Goal: Information Seeking & Learning: Learn about a topic

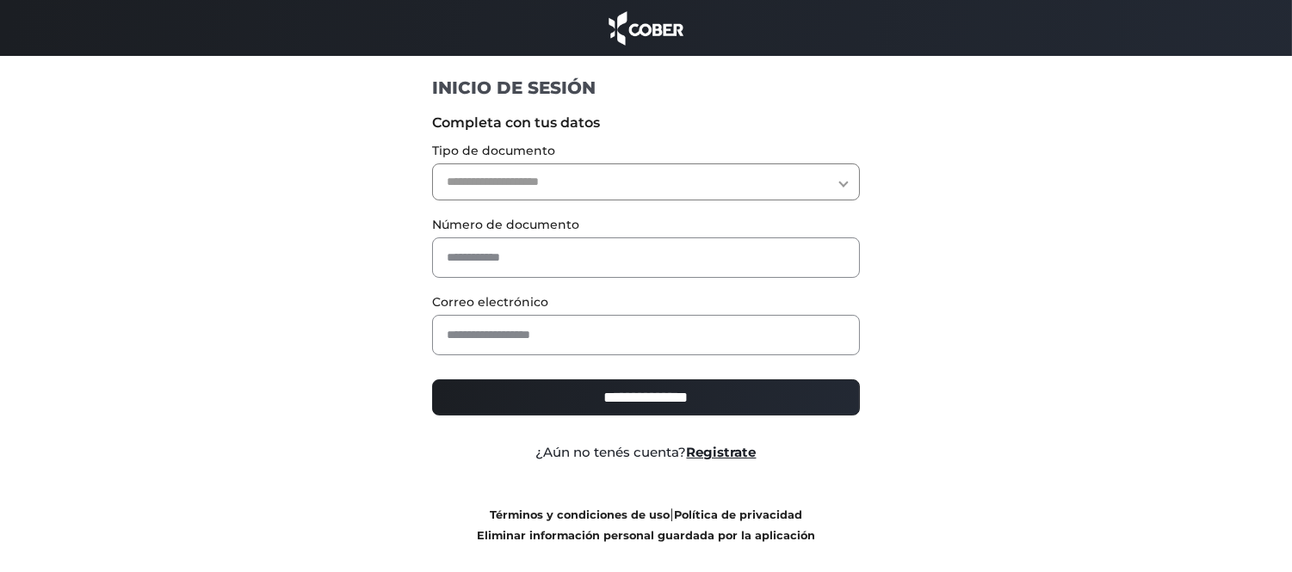
click at [841, 183] on select "**********" at bounding box center [646, 182] width 428 height 37
select select "***"
click at [432, 164] on select "**********" at bounding box center [646, 182] width 428 height 37
click at [738, 244] on input "text" at bounding box center [646, 258] width 428 height 40
type input "*"
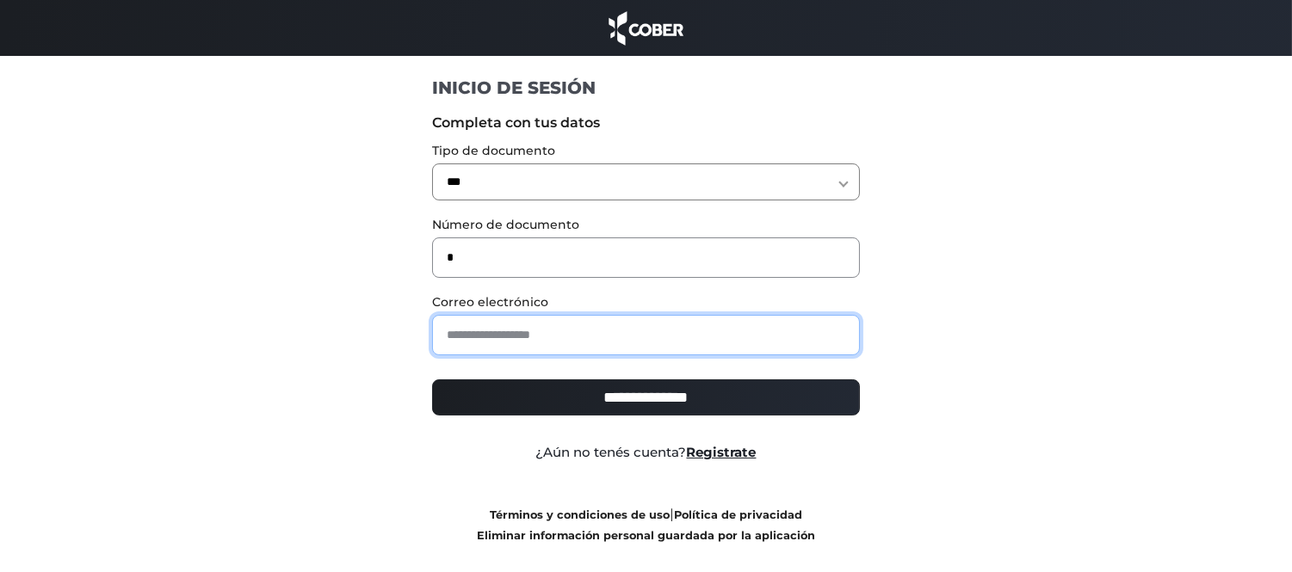
click at [733, 330] on input "email" at bounding box center [646, 335] width 428 height 40
type input "**********"
click at [697, 396] on input "**********" at bounding box center [646, 398] width 428 height 36
type input "**********"
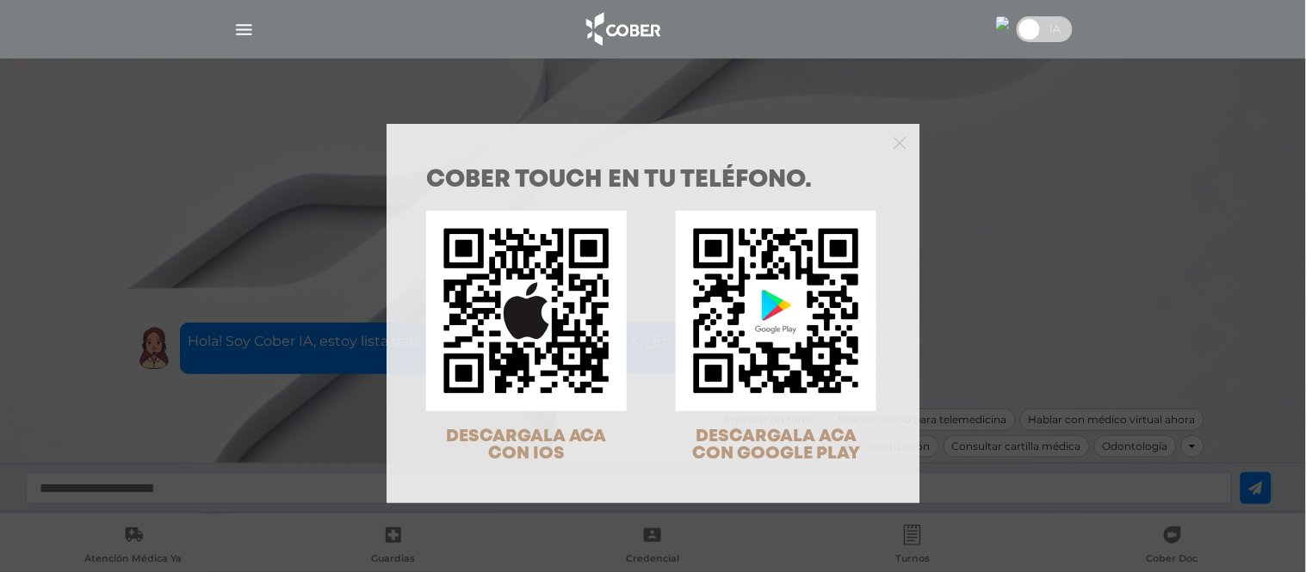
click at [901, 135] on div at bounding box center [653, 141] width 534 height 34
click at [895, 139] on icon "Close" at bounding box center [899, 143] width 13 height 13
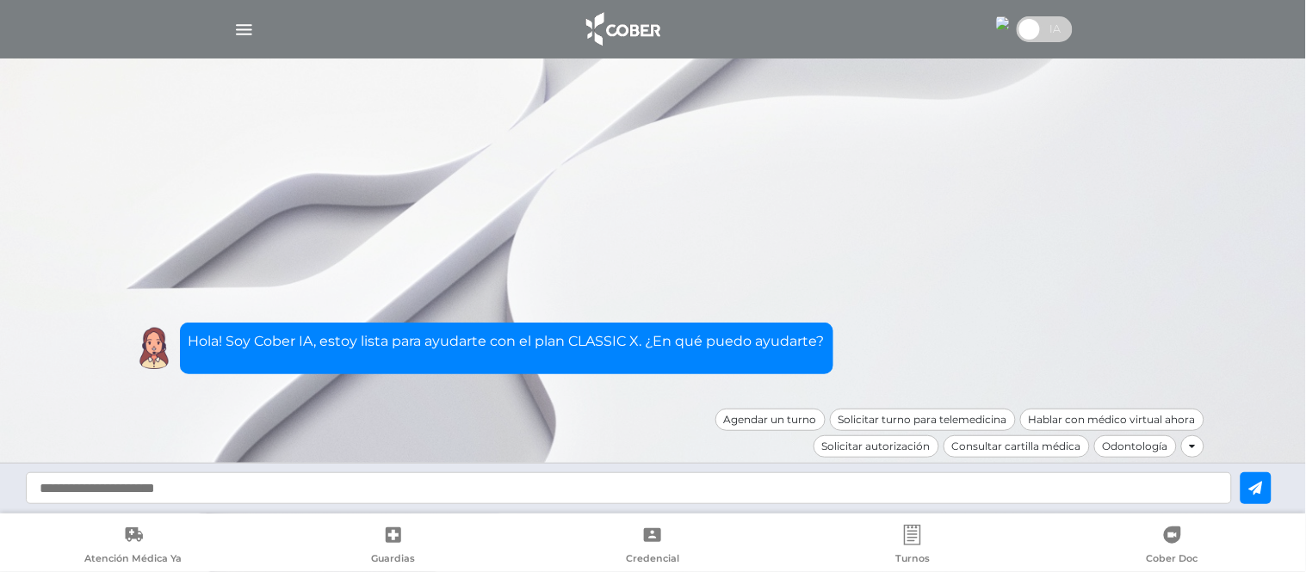
click at [251, 31] on img "button" at bounding box center [244, 30] width 22 height 22
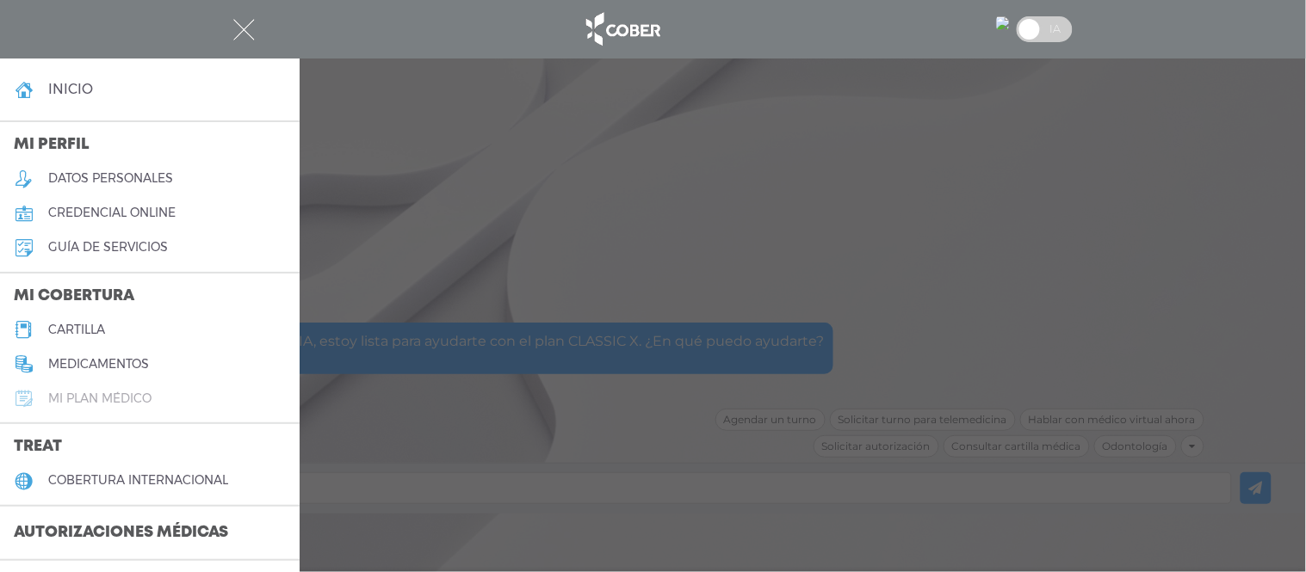
click at [136, 392] on h5 "Mi plan médico" at bounding box center [99, 399] width 103 height 15
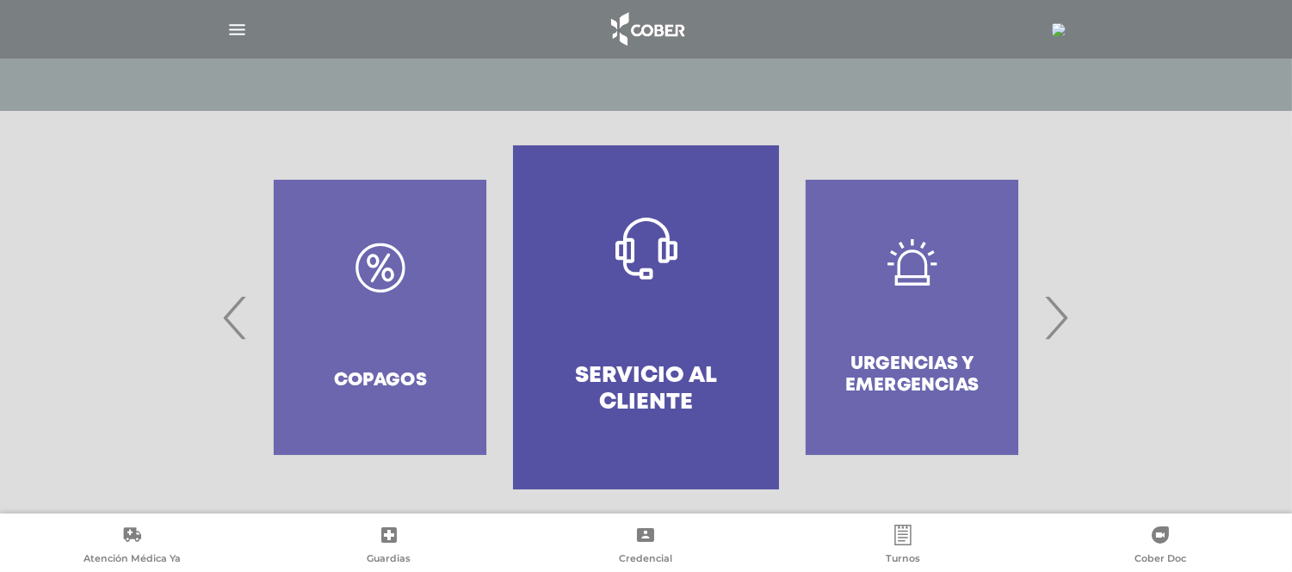
scroll to position [311, 0]
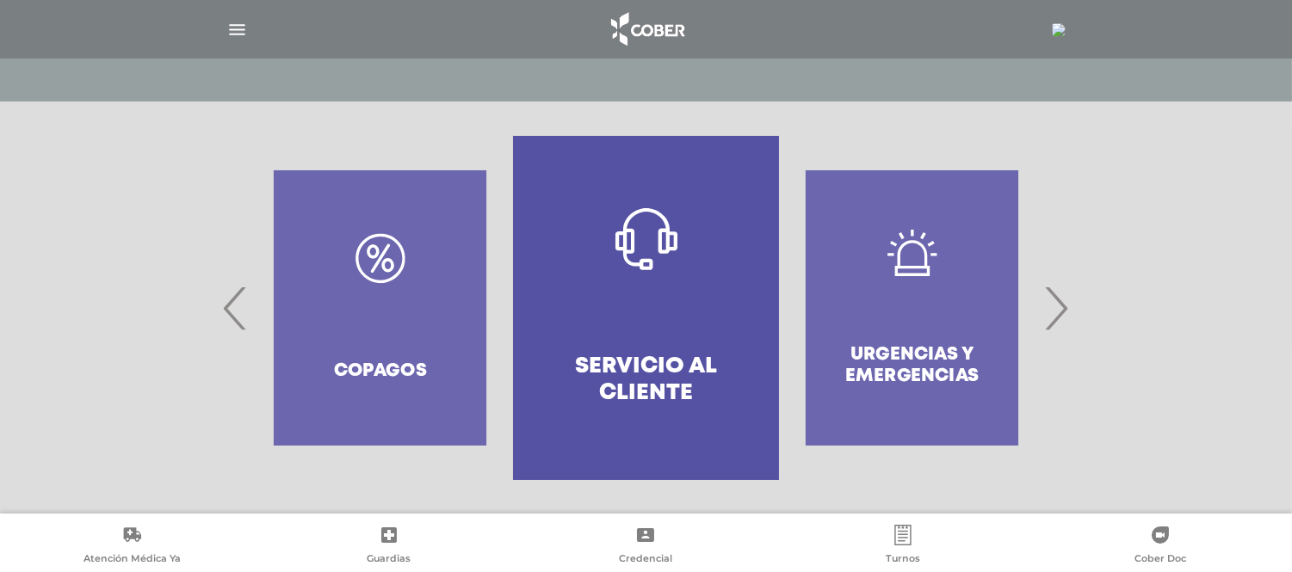
click at [232, 294] on span "‹" at bounding box center [236, 308] width 34 height 93
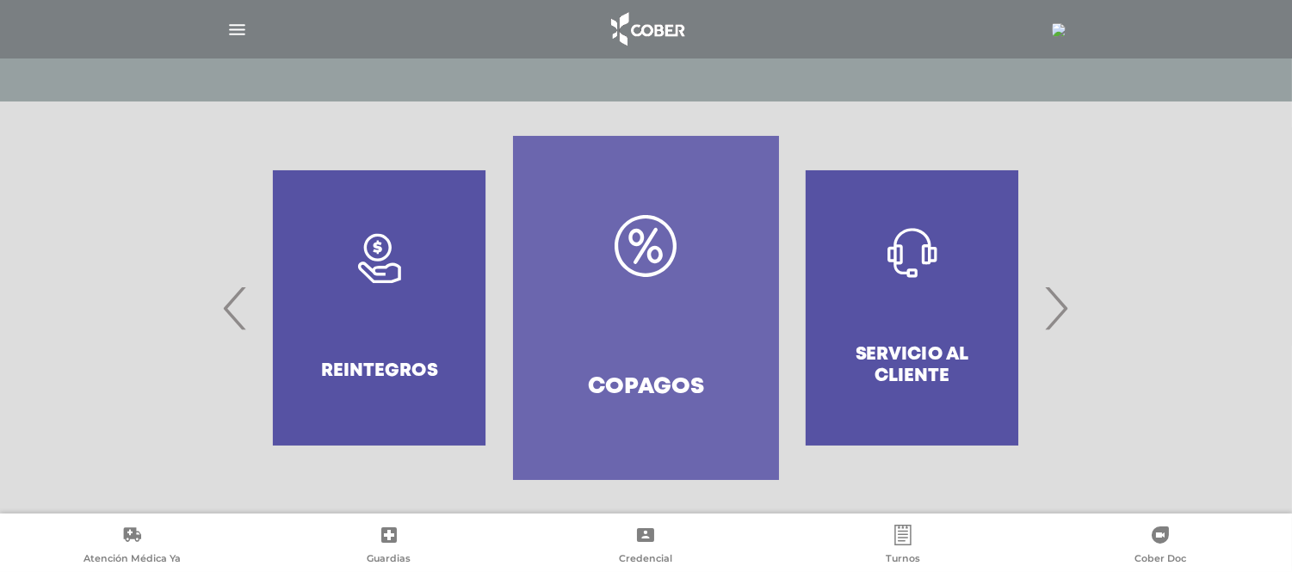
click at [232, 294] on span "‹" at bounding box center [236, 308] width 34 height 93
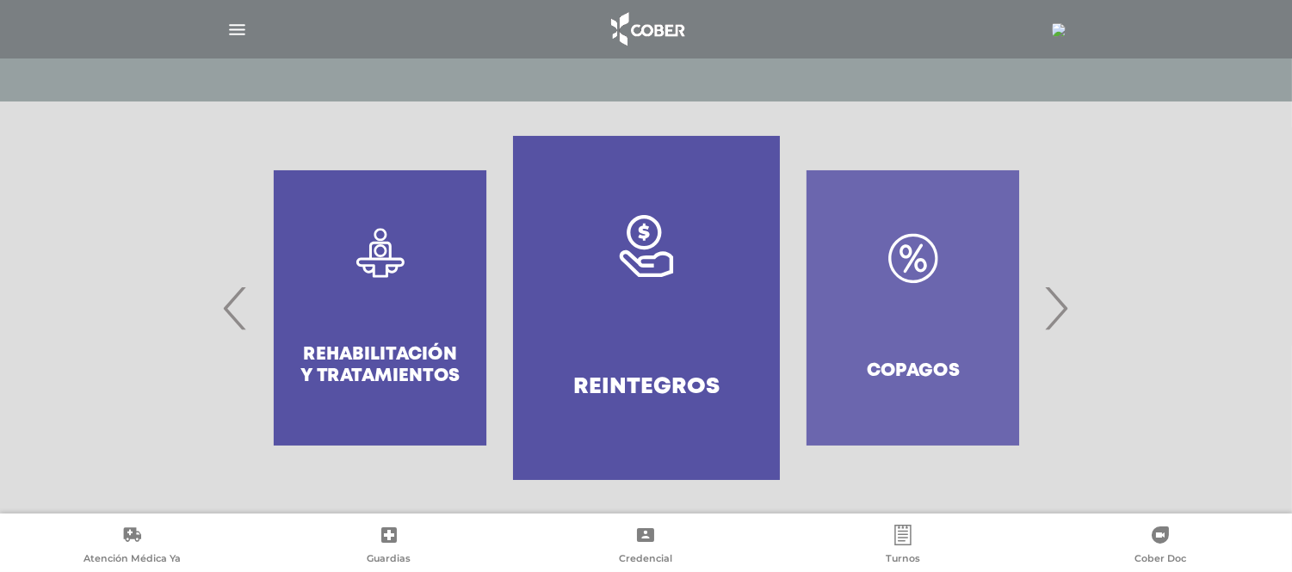
click at [232, 294] on span "‹" at bounding box center [236, 308] width 34 height 93
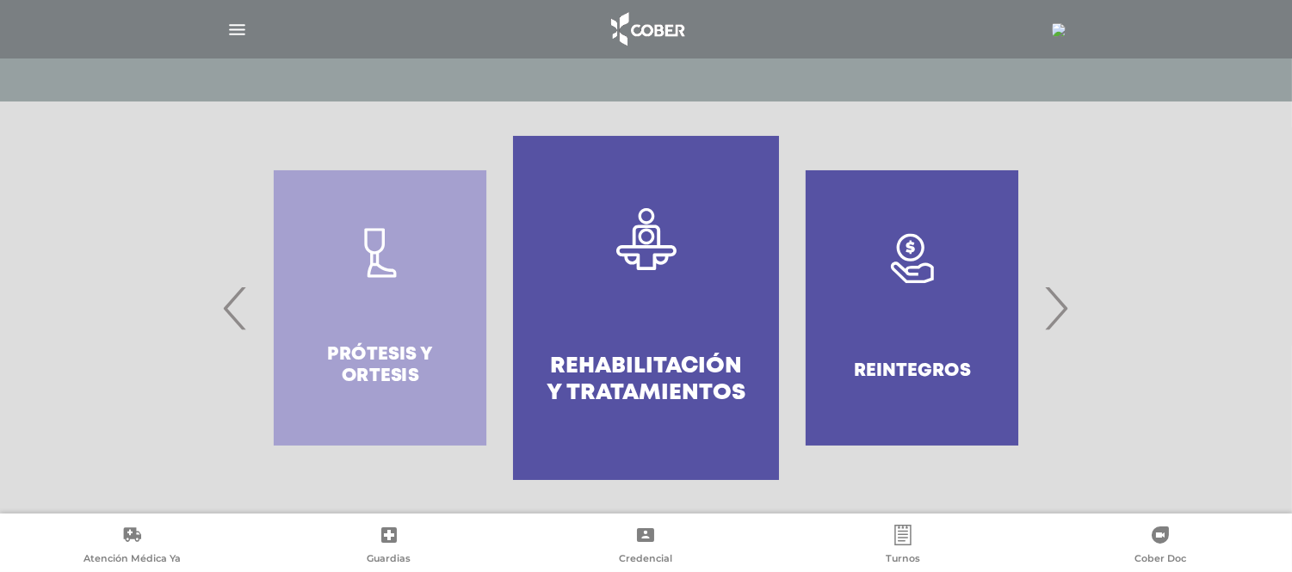
click at [232, 294] on span "‹" at bounding box center [236, 308] width 34 height 93
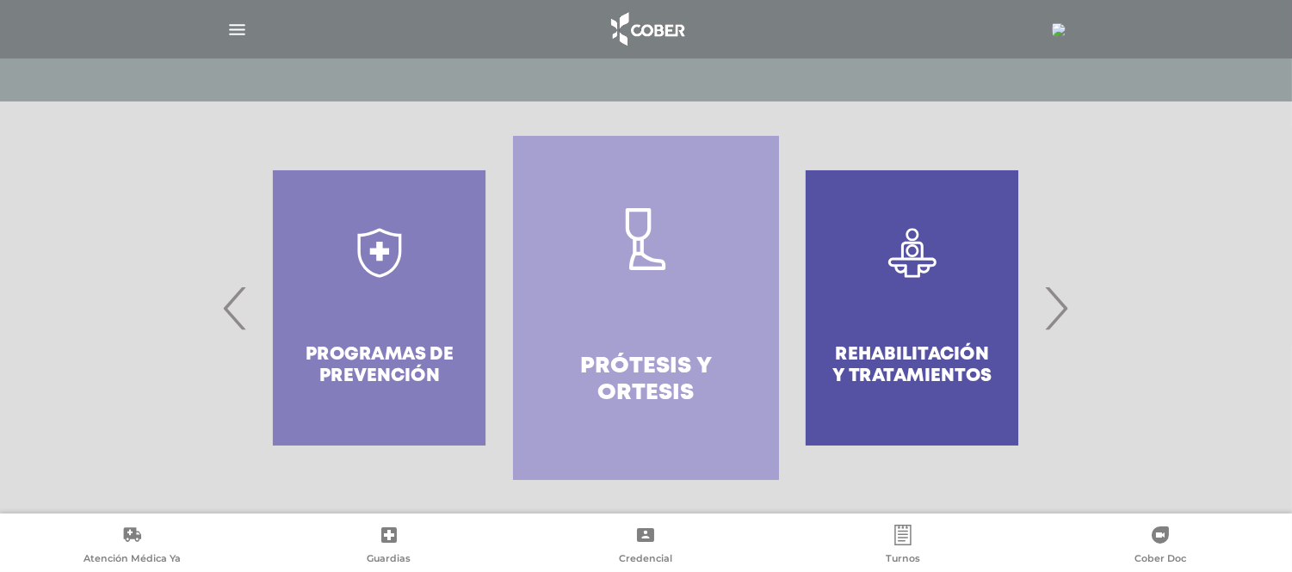
click at [232, 294] on span "‹" at bounding box center [236, 308] width 34 height 93
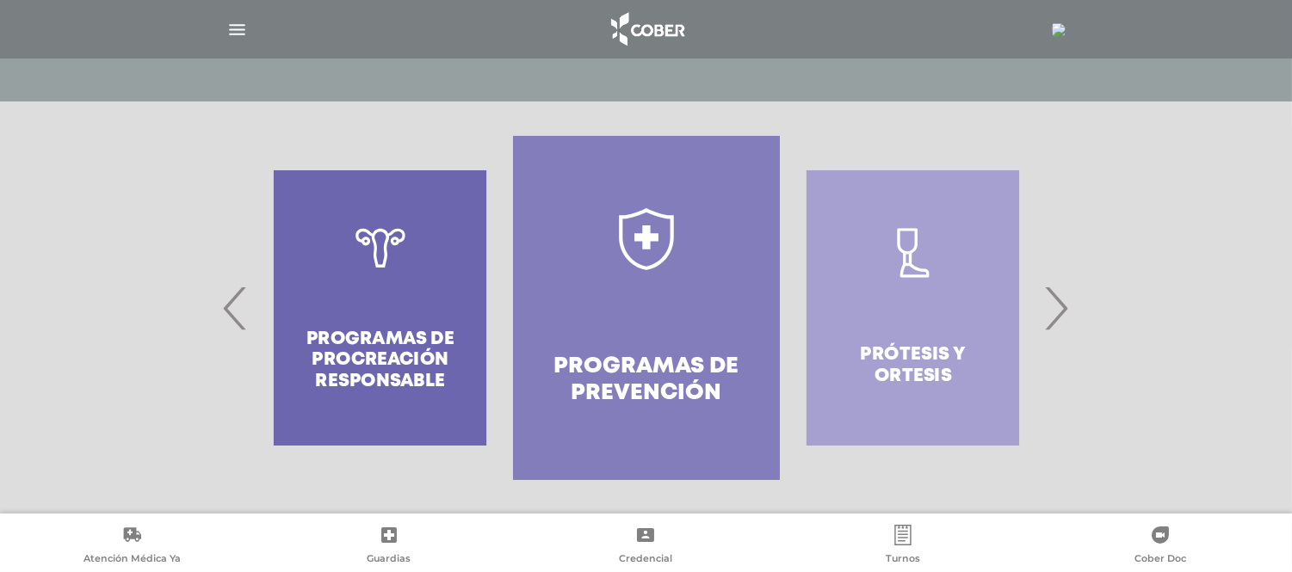
click at [232, 294] on span "‹" at bounding box center [236, 308] width 34 height 93
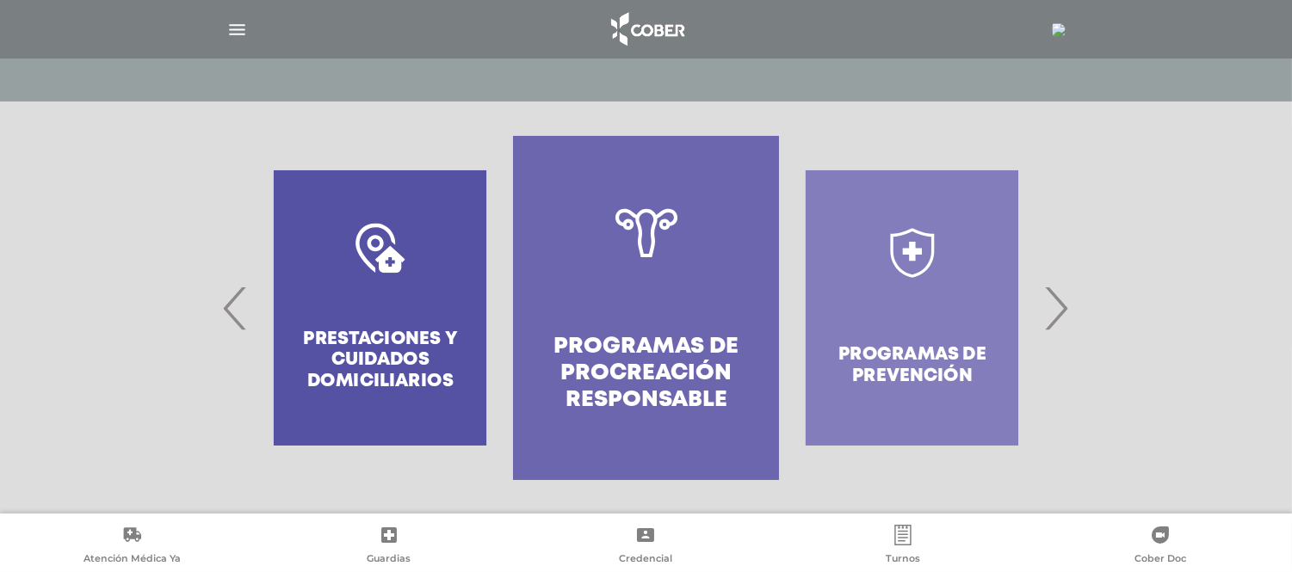
click at [232, 294] on span "‹" at bounding box center [236, 308] width 34 height 93
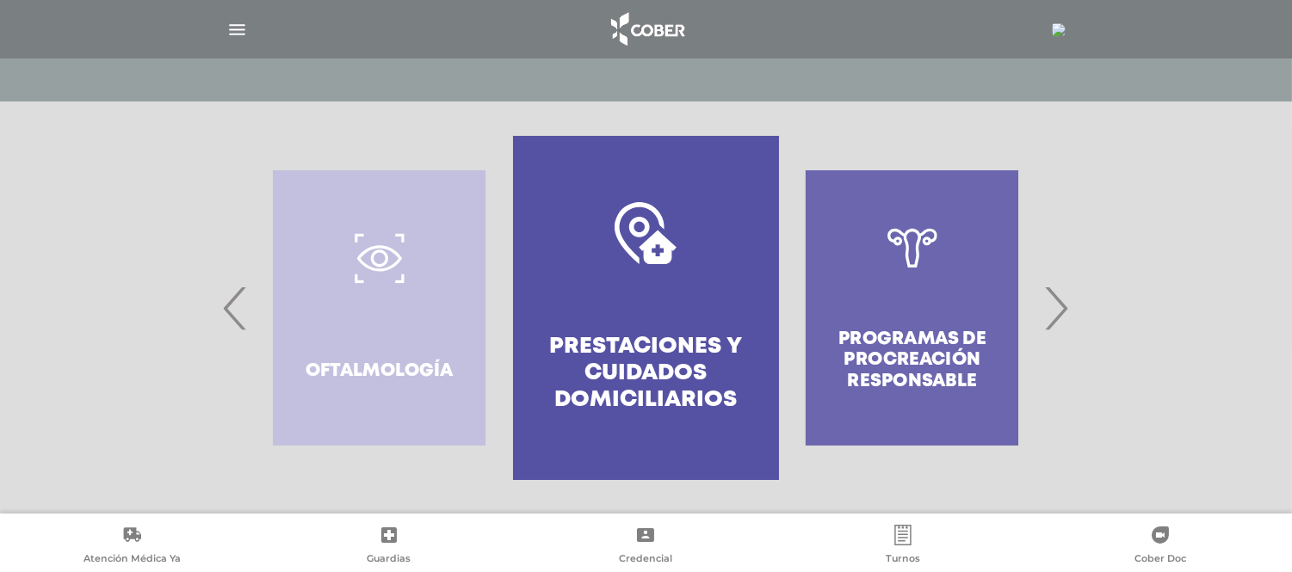
click at [232, 294] on span "‹" at bounding box center [236, 308] width 34 height 93
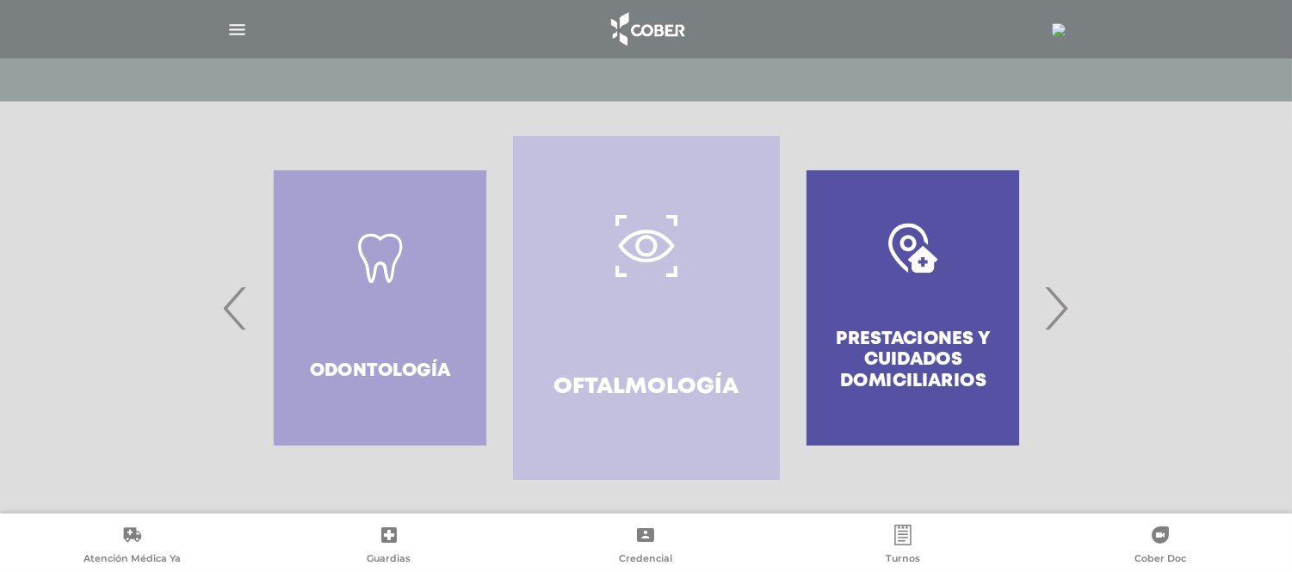
click at [232, 294] on span "‹" at bounding box center [236, 308] width 34 height 93
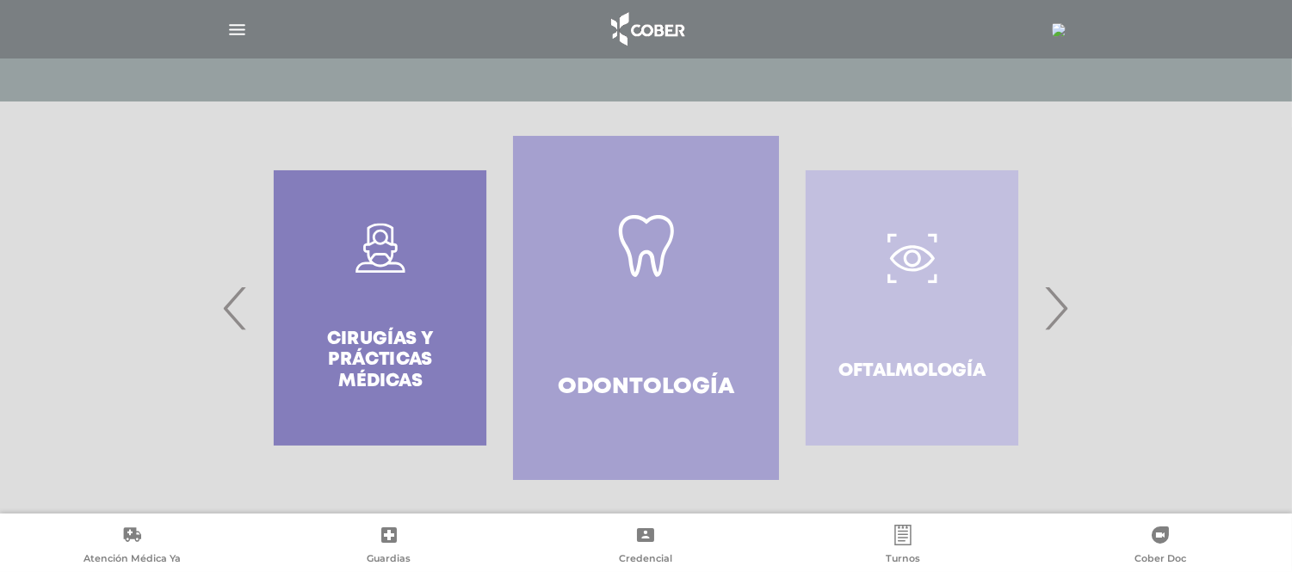
click at [232, 294] on span "‹" at bounding box center [236, 308] width 34 height 93
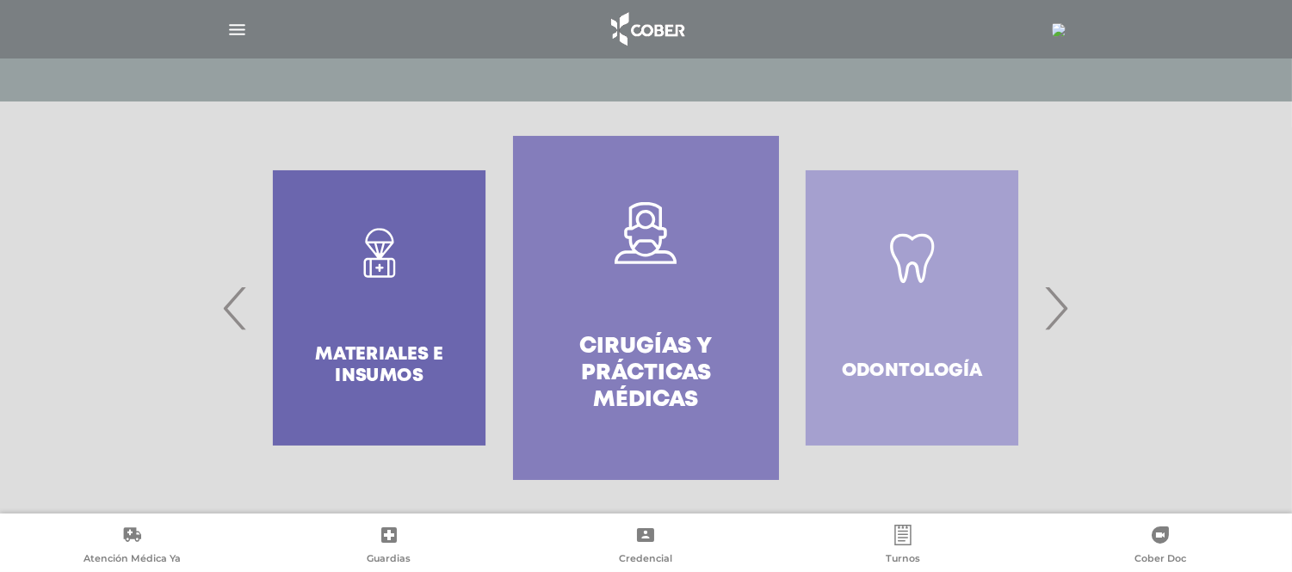
click at [232, 294] on span "‹" at bounding box center [236, 308] width 34 height 93
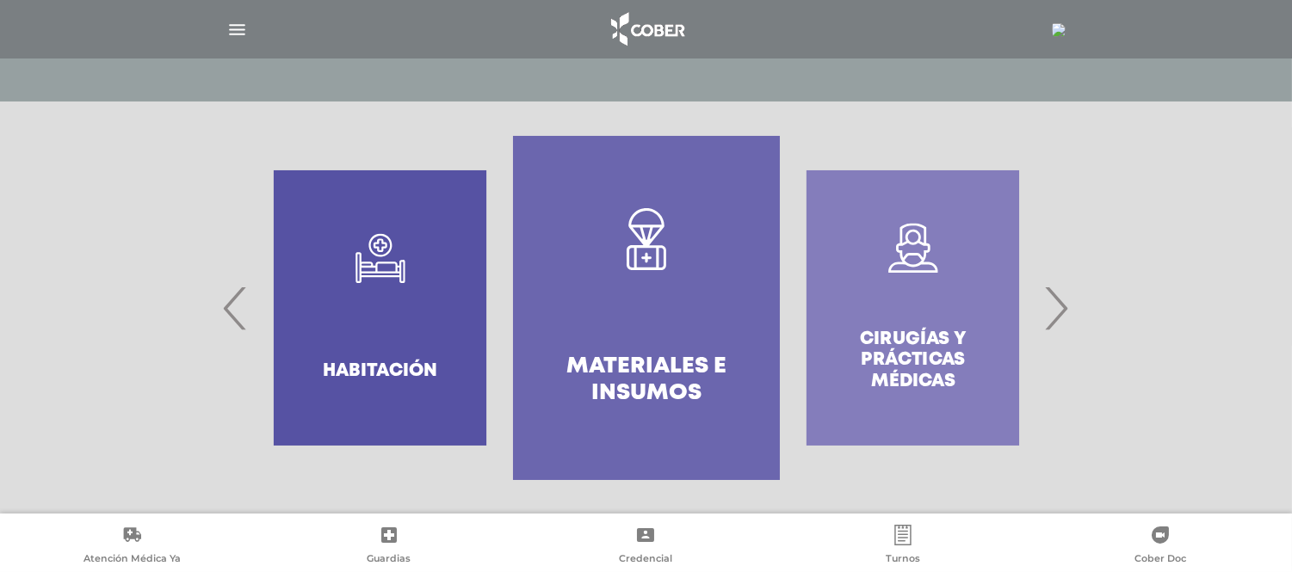
click at [232, 294] on span "‹" at bounding box center [236, 308] width 34 height 93
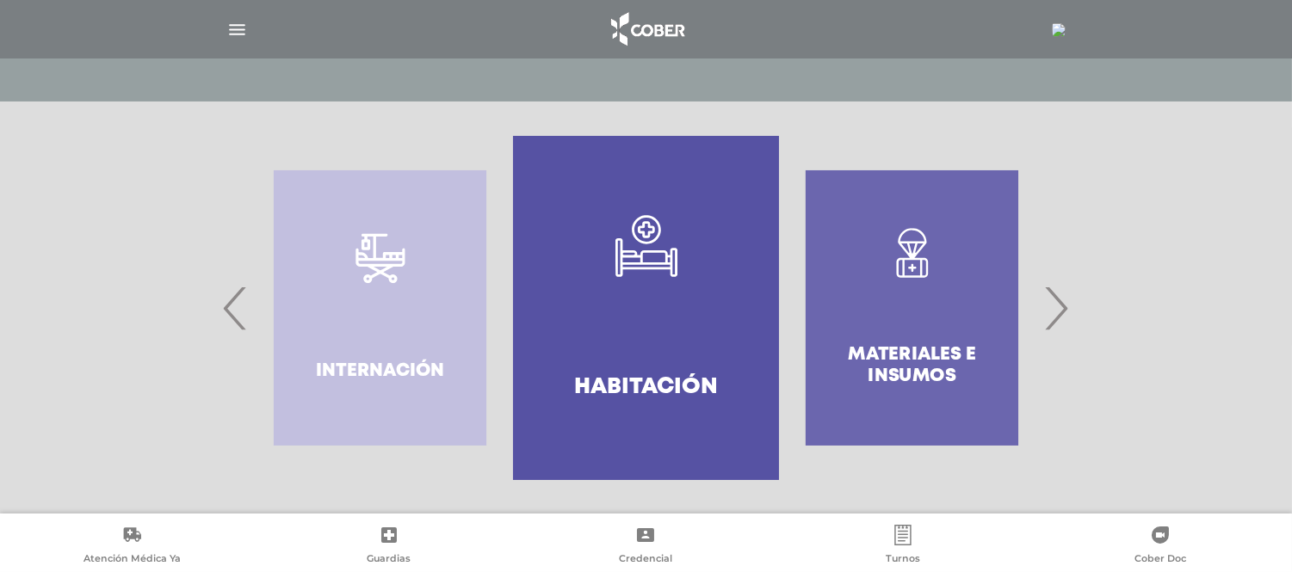
click at [232, 294] on span "‹" at bounding box center [236, 308] width 34 height 93
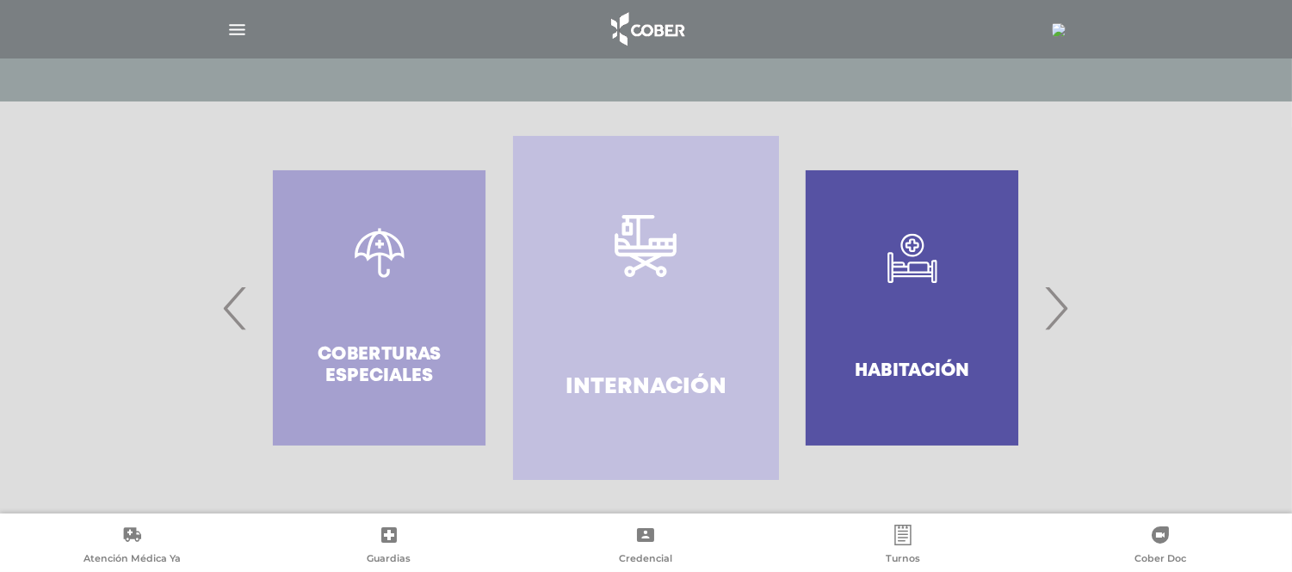
click at [232, 294] on span "‹" at bounding box center [236, 308] width 34 height 93
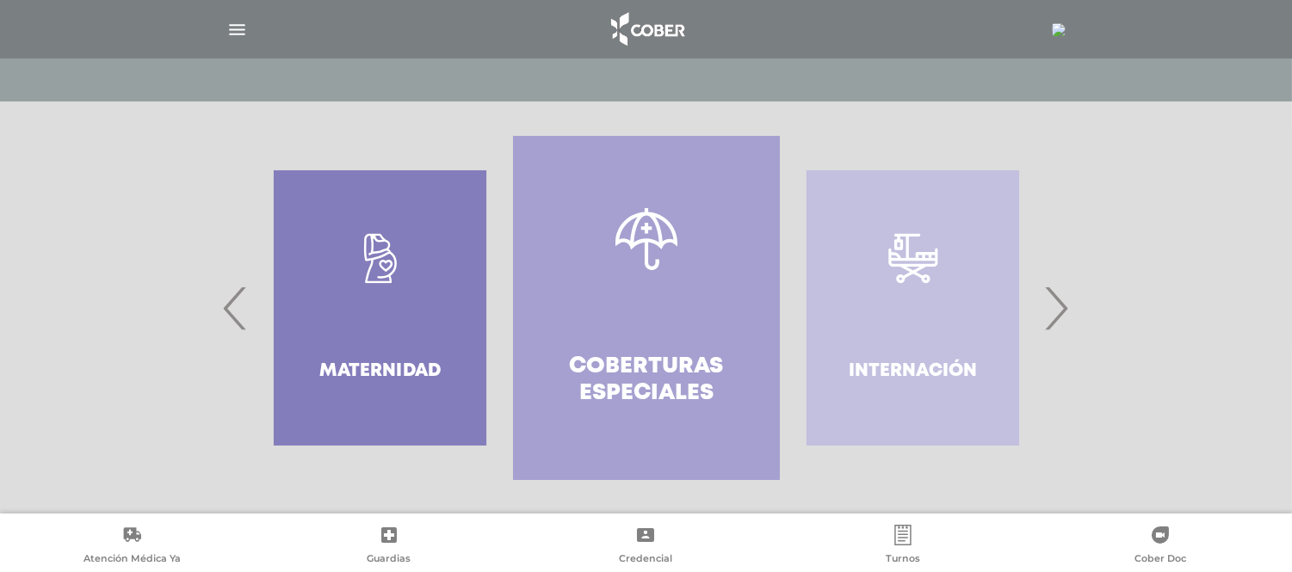
click at [232, 294] on span "‹" at bounding box center [236, 308] width 34 height 93
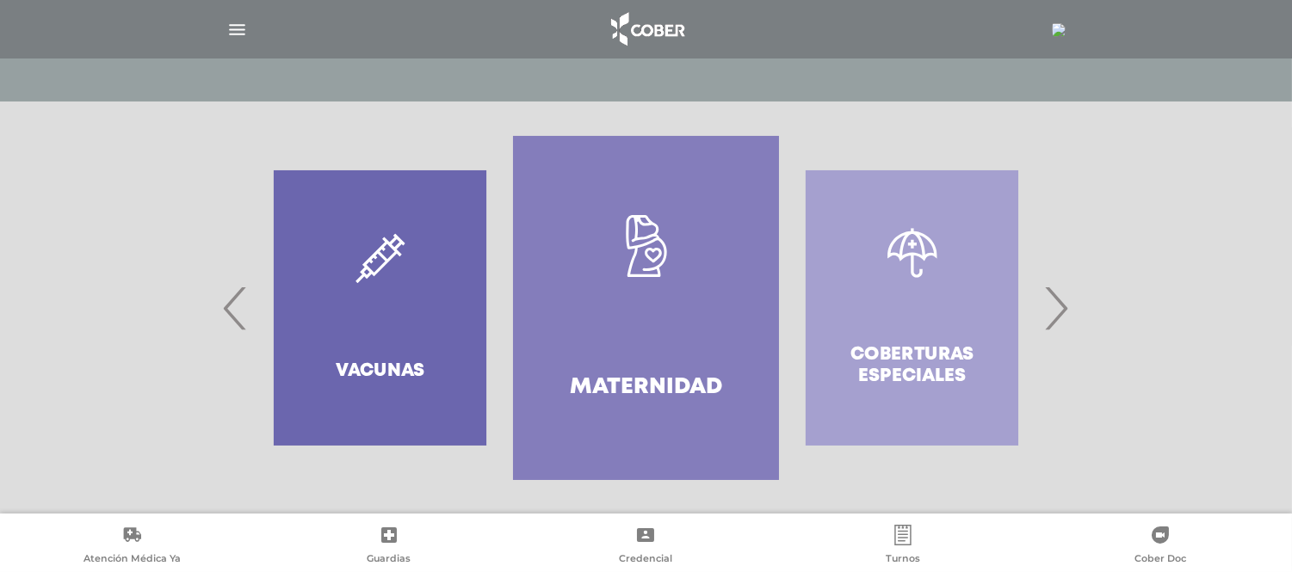
click at [232, 294] on span "‹" at bounding box center [236, 308] width 34 height 93
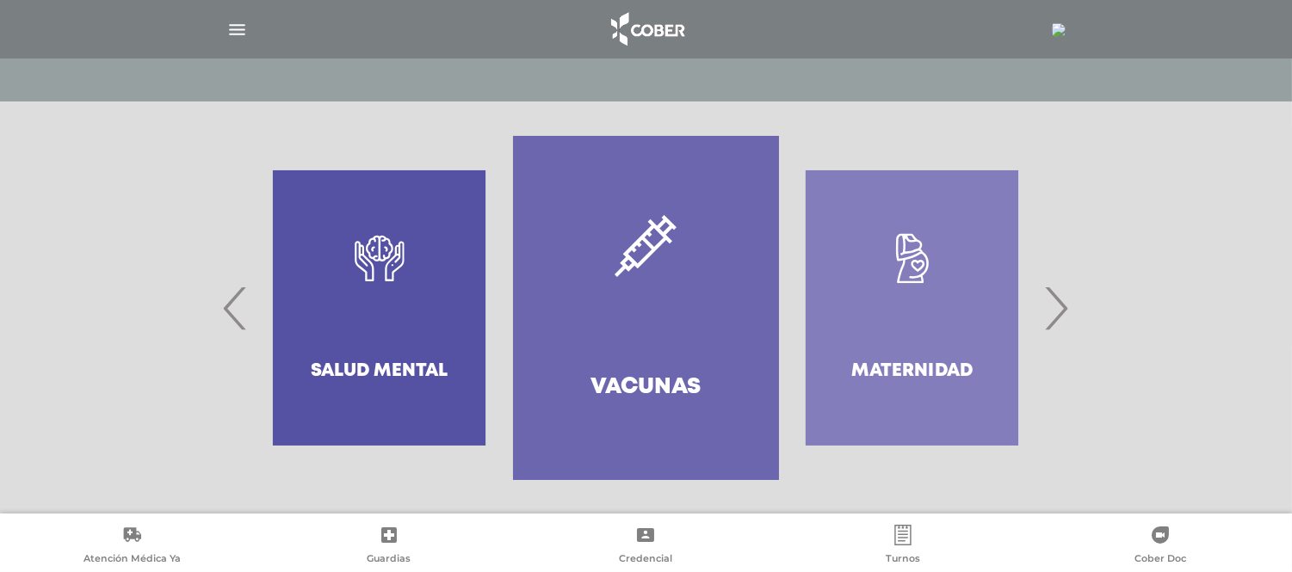
click at [232, 294] on span "‹" at bounding box center [236, 308] width 34 height 93
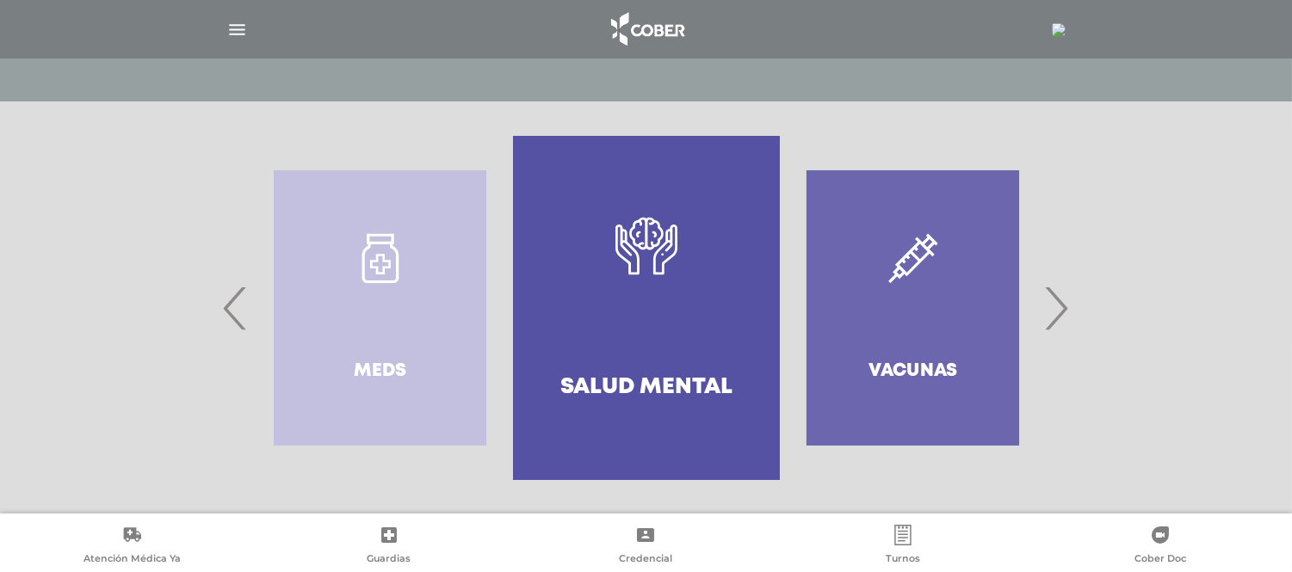
click at [1043, 295] on div "Vacunas" at bounding box center [913, 308] width 266 height 344
click at [1060, 302] on span "›" at bounding box center [1057, 308] width 34 height 93
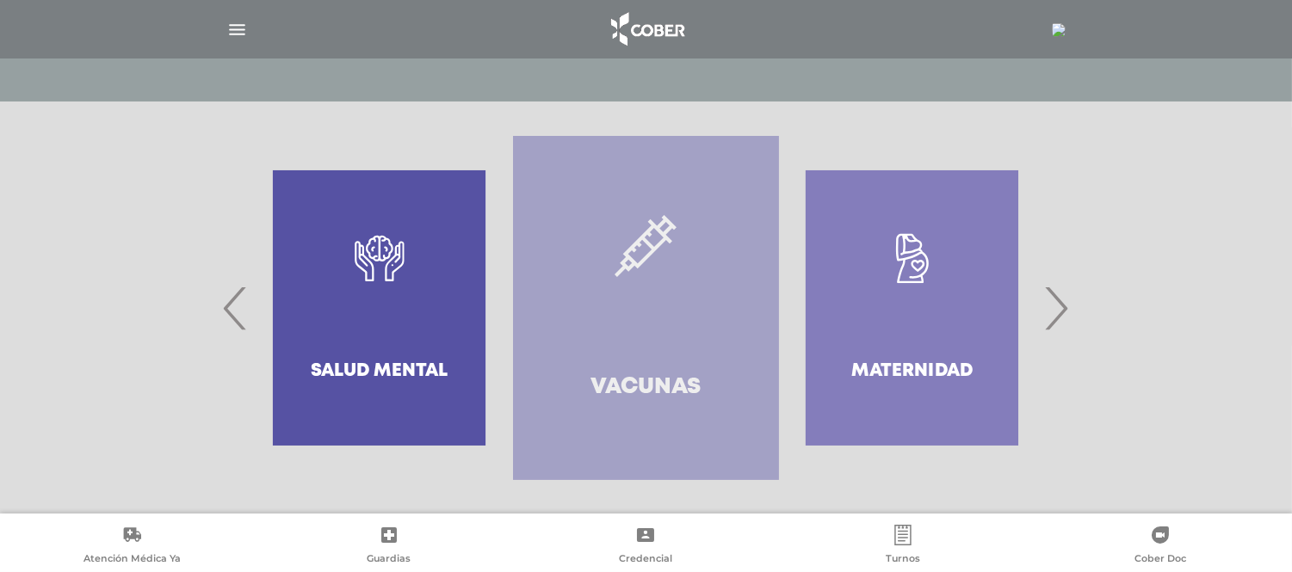
click at [637, 293] on link "Vacunas" at bounding box center [646, 308] width 266 height 344
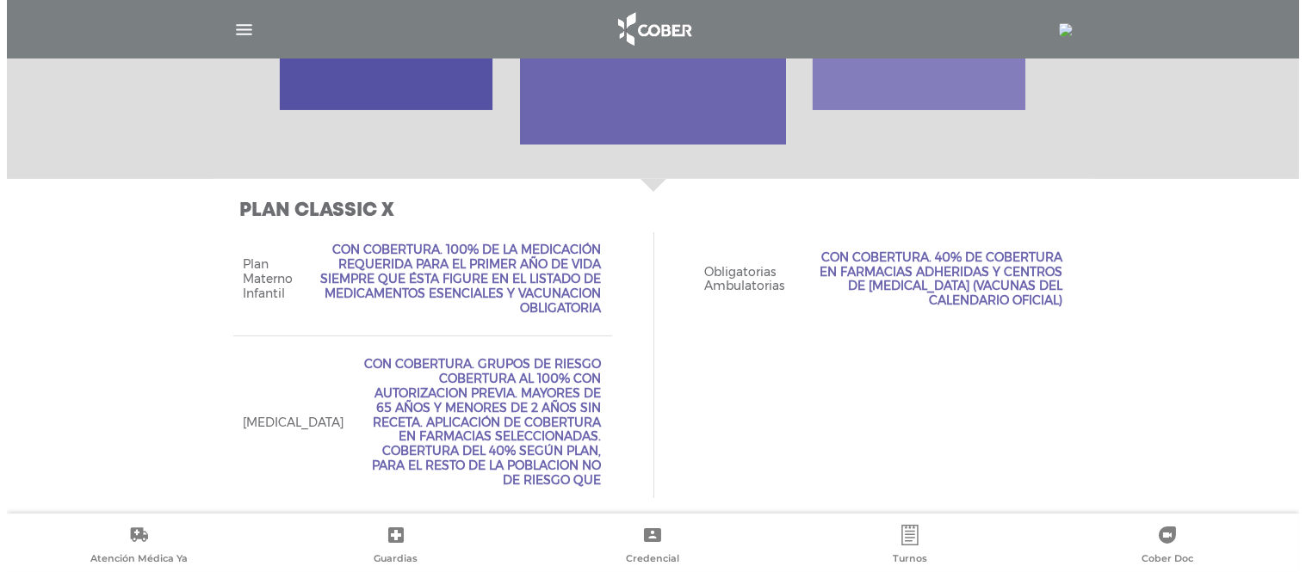
scroll to position [0, 0]
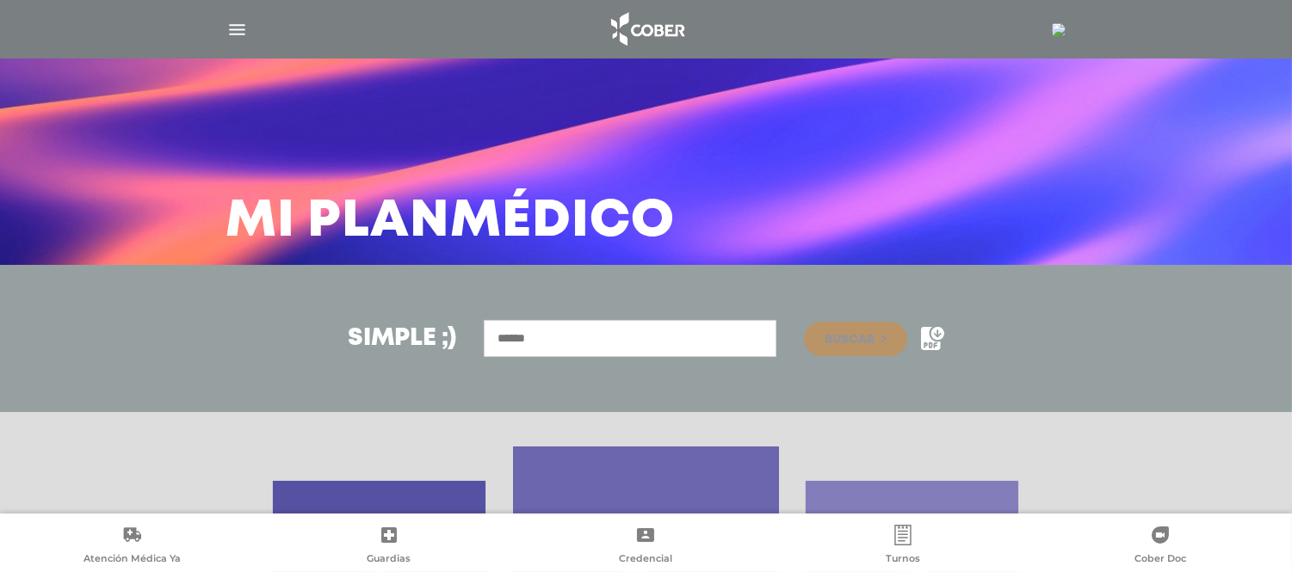
click at [227, 28] on img "button" at bounding box center [237, 30] width 22 height 22
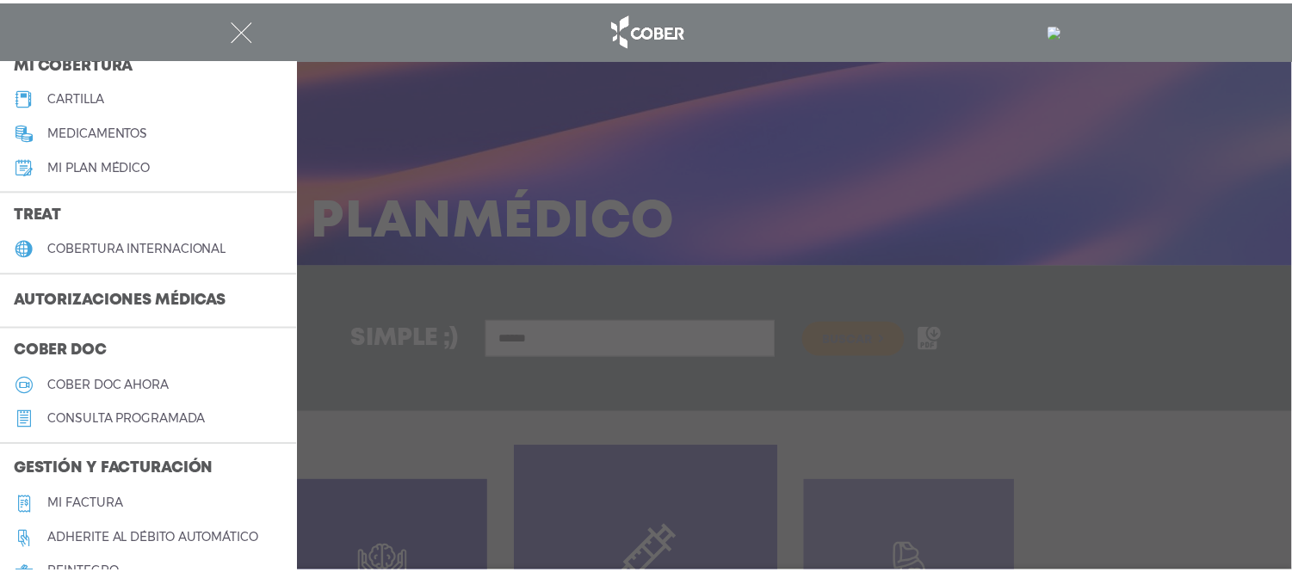
scroll to position [233, 0]
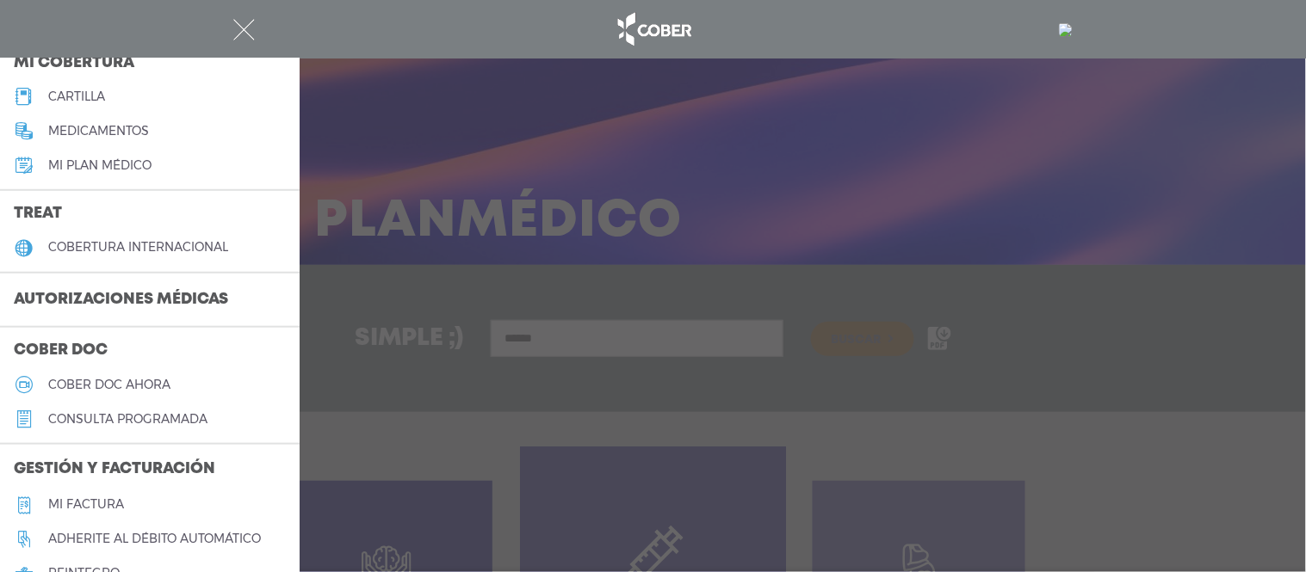
click at [182, 293] on h3 "Autorizaciones médicas" at bounding box center [121, 300] width 242 height 33
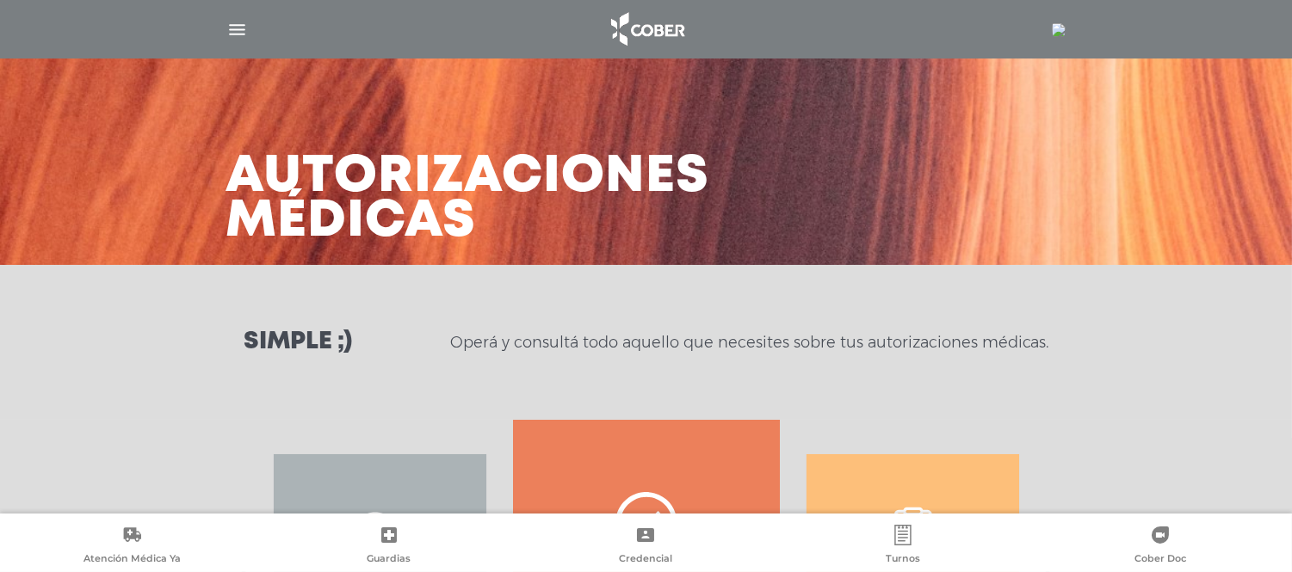
scroll to position [291, 0]
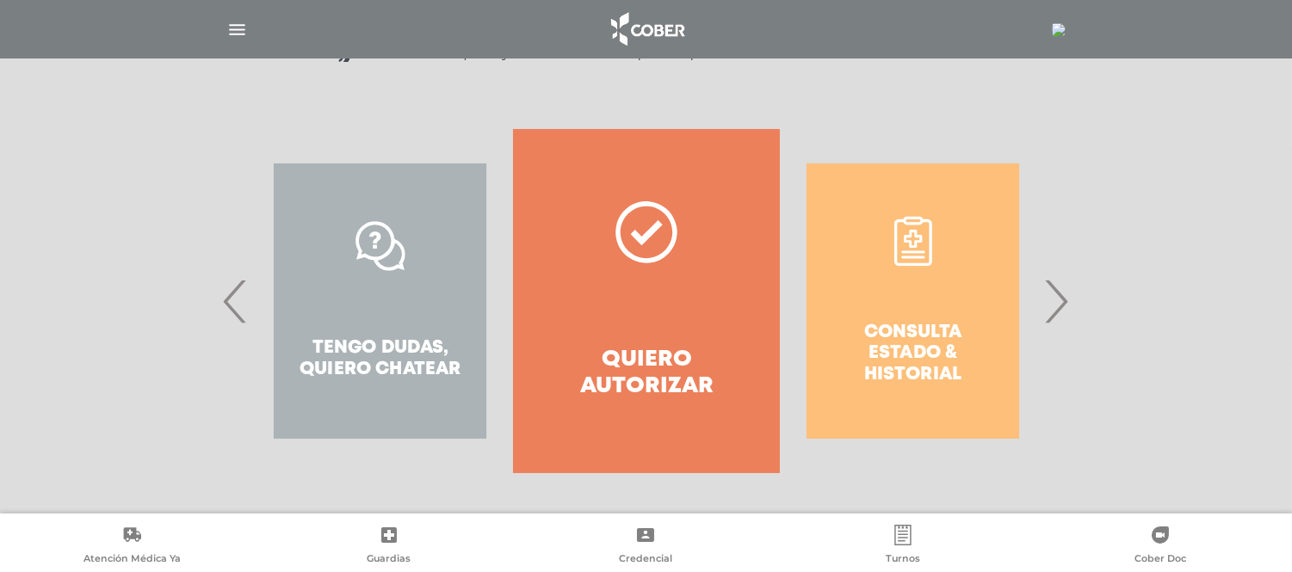
click at [1066, 298] on span "›" at bounding box center [1057, 301] width 34 height 93
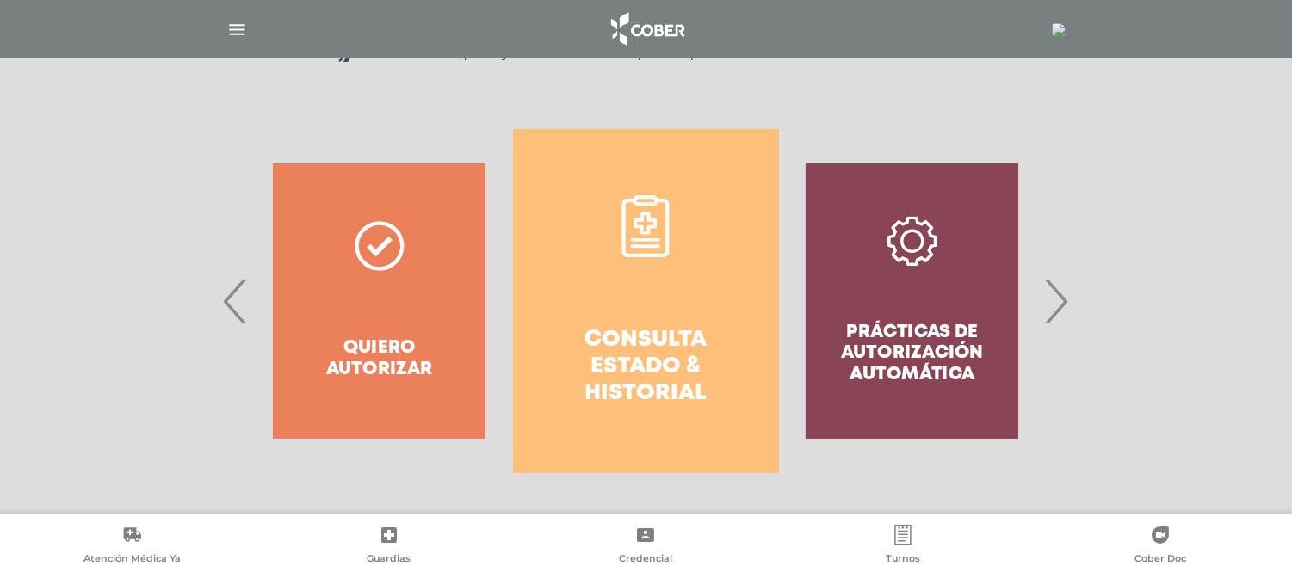
click at [1066, 298] on span "›" at bounding box center [1057, 301] width 34 height 93
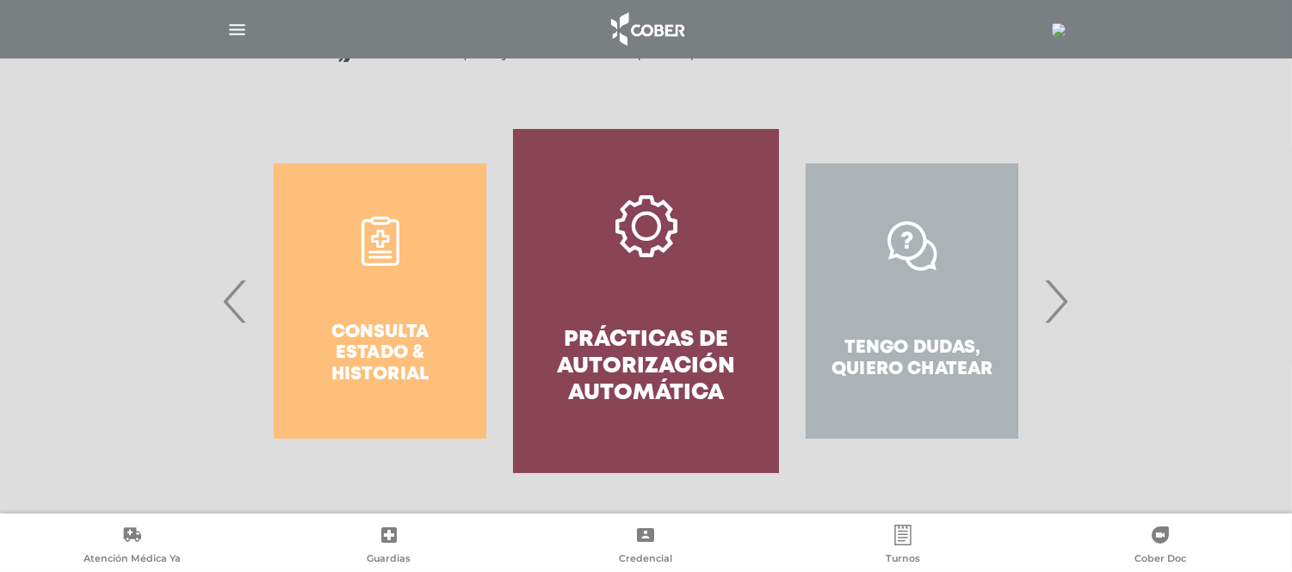
click at [1066, 298] on span "›" at bounding box center [1057, 301] width 34 height 93
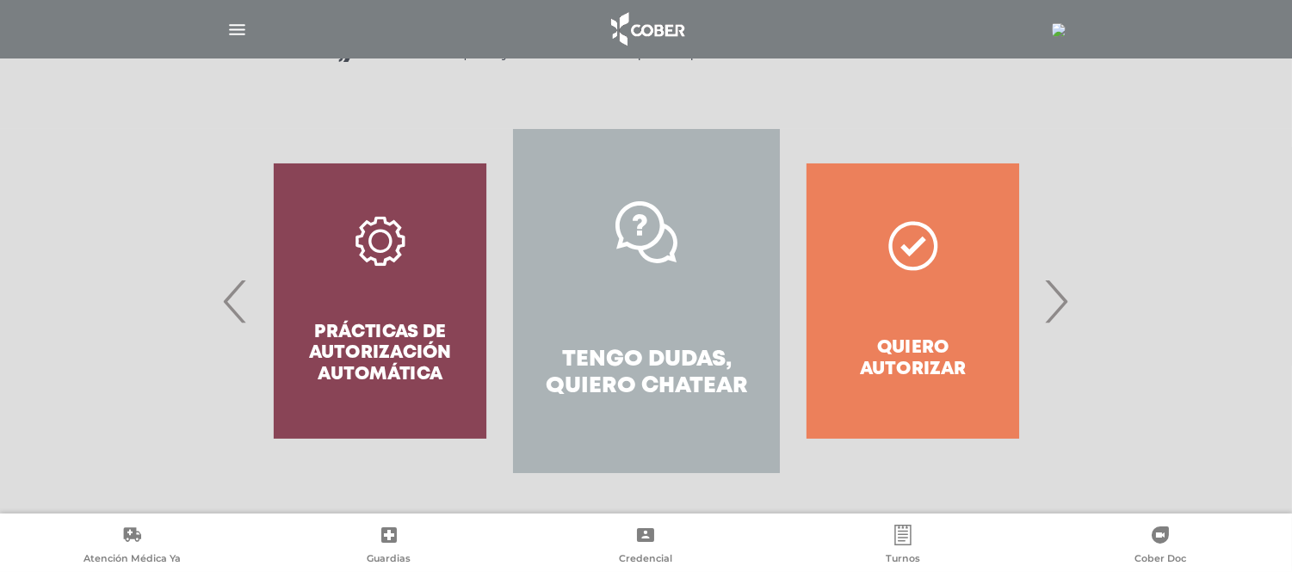
click at [244, 31] on img "button" at bounding box center [237, 30] width 22 height 22
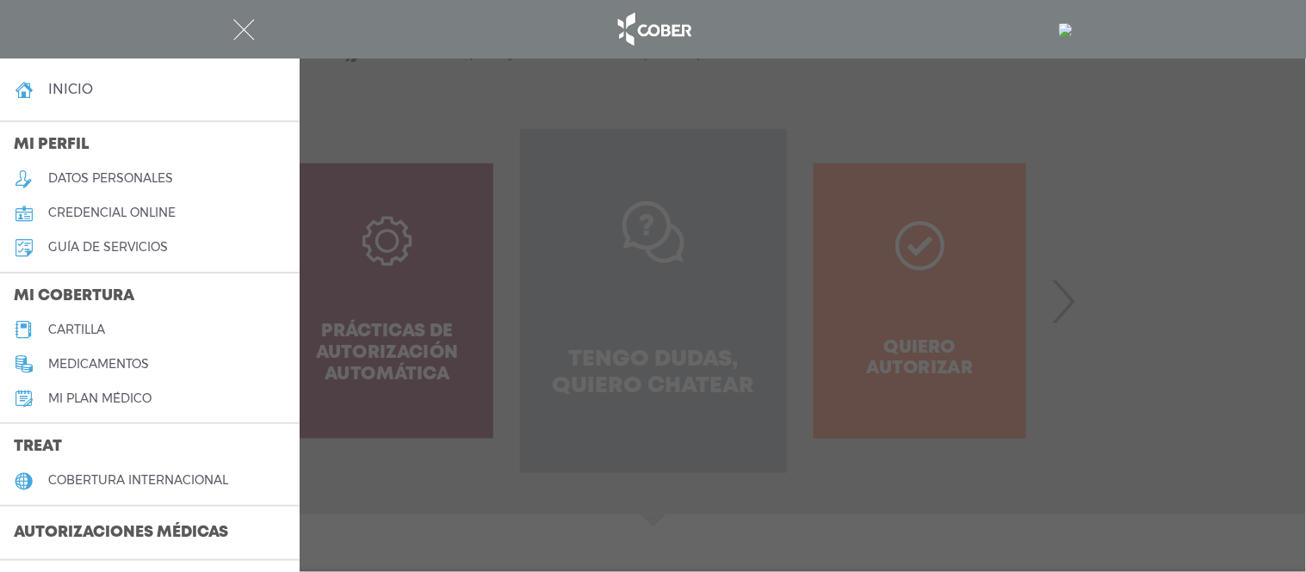
click at [156, 83] on link "inicio" at bounding box center [150, 89] width 300 height 34
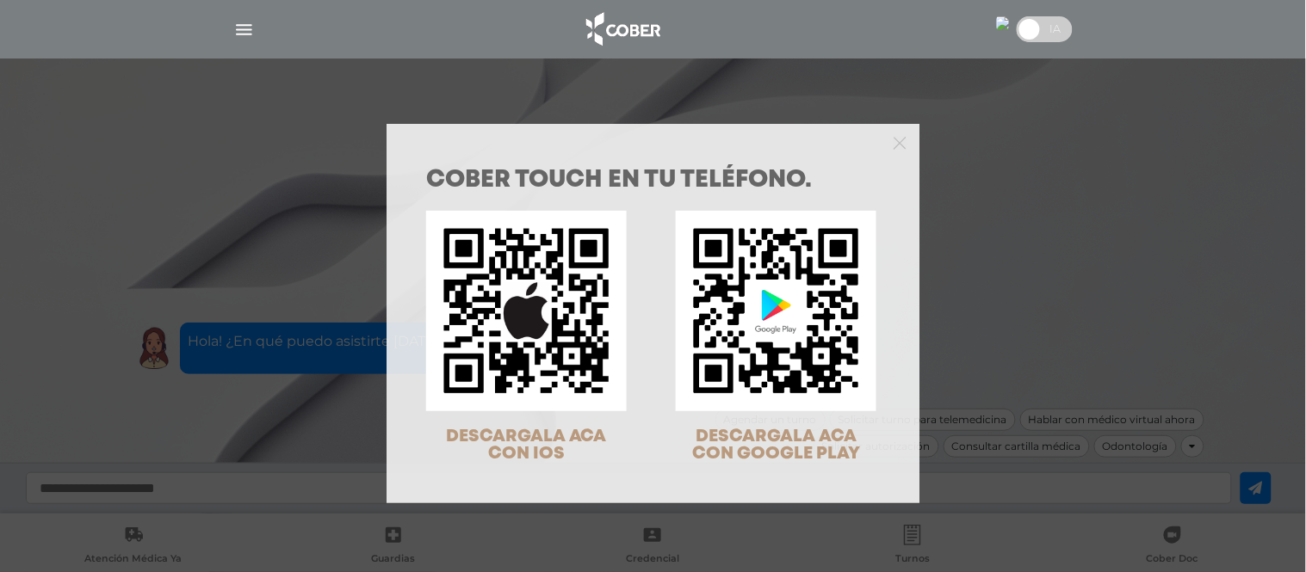
click at [1052, 28] on div "COBER TOUCH en tu teléfono. DESCARGALA ACA CON IOS DESCARGALA ACA CON GOOGLE PL…" at bounding box center [653, 286] width 1306 height 572
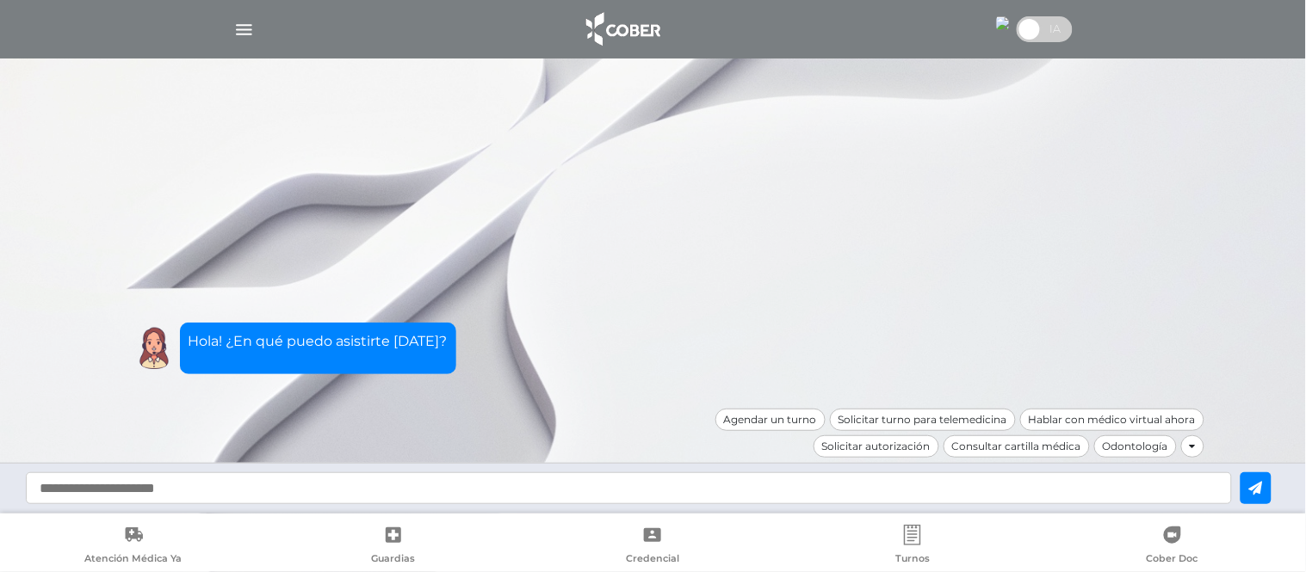
drag, startPoint x: 575, startPoint y: 491, endPoint x: 575, endPoint y: 454, distance: 37.9
click at [575, 491] on input "text" at bounding box center [629, 489] width 1206 height 32
type input "*******"
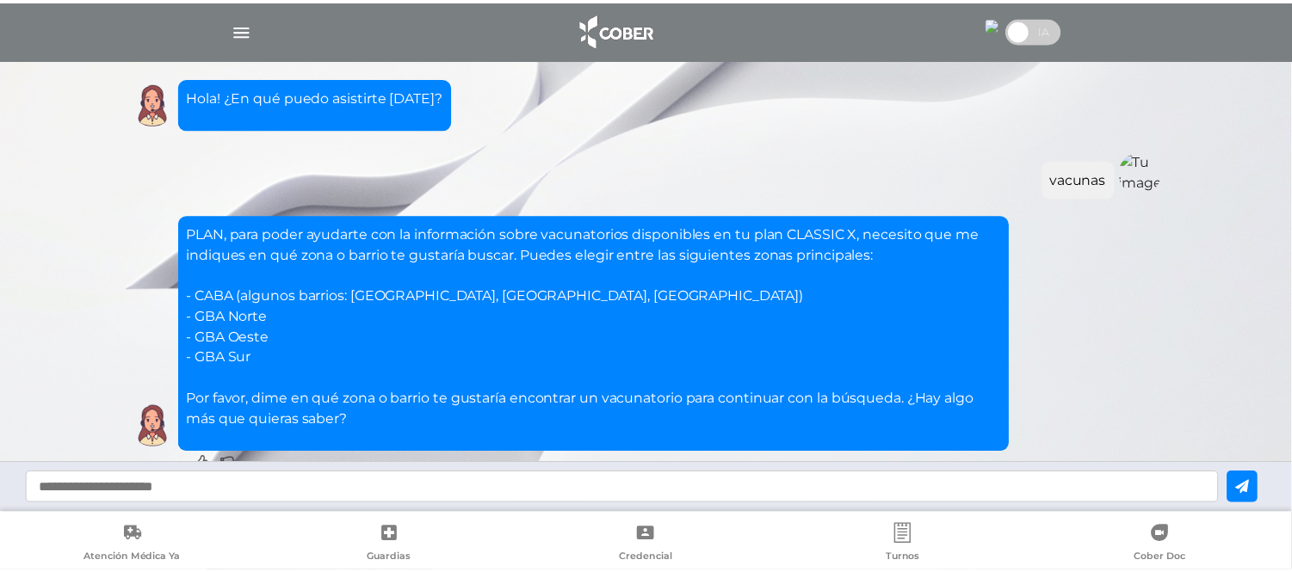
scroll to position [77, 0]
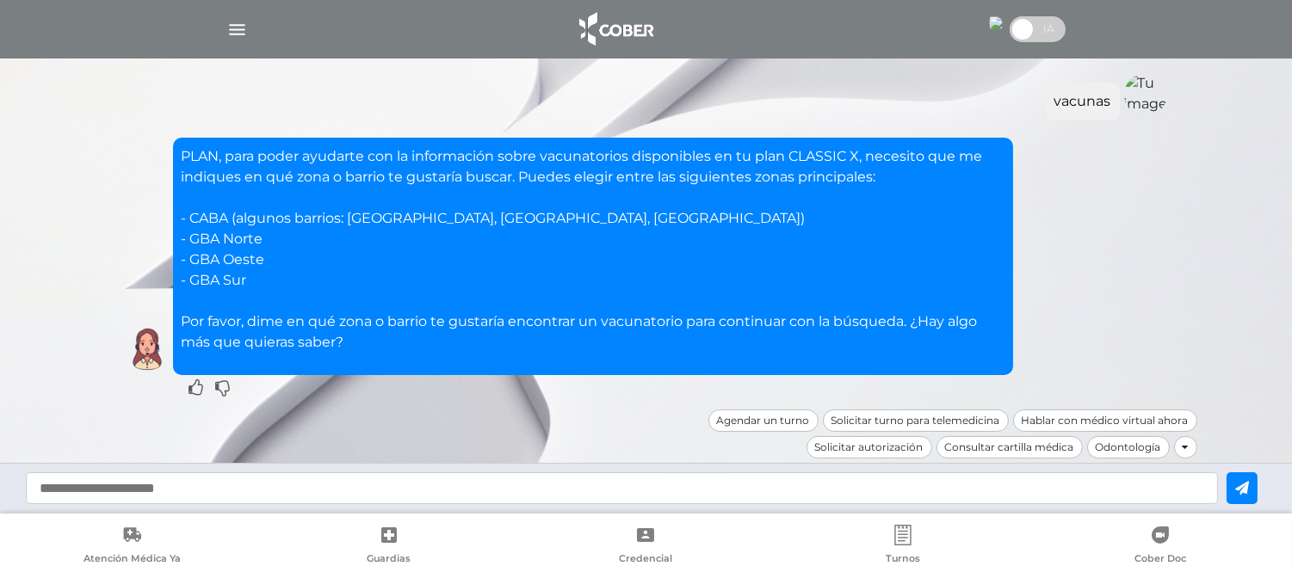
click at [646, 492] on input "text" at bounding box center [622, 489] width 1192 height 32
type input "**********"
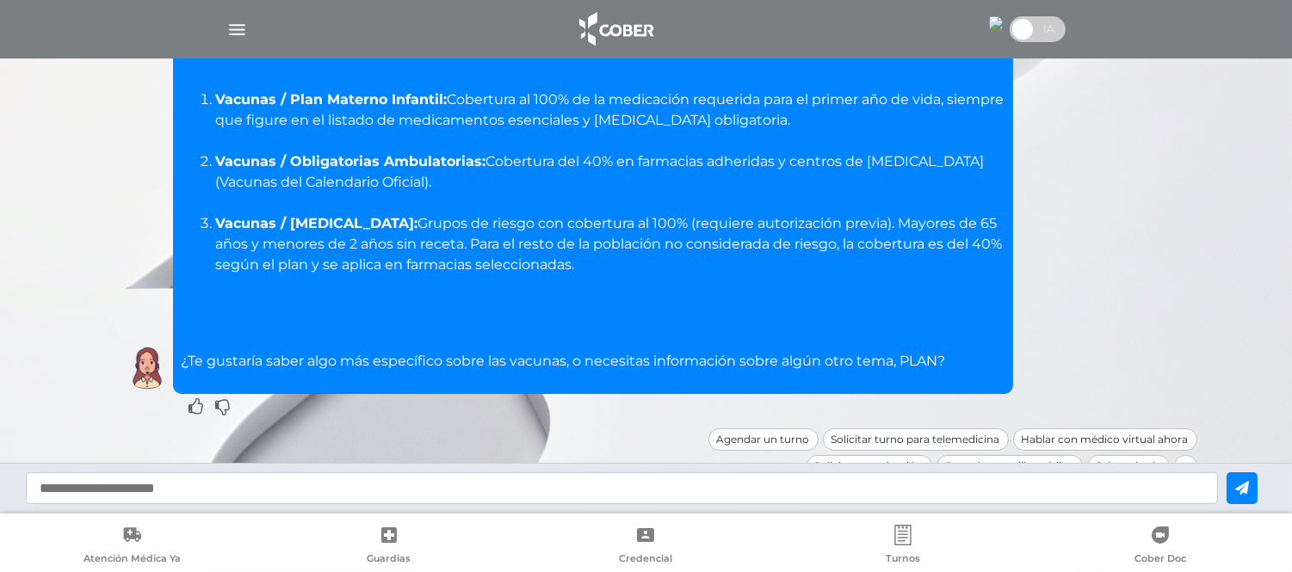
scroll to position [531, 0]
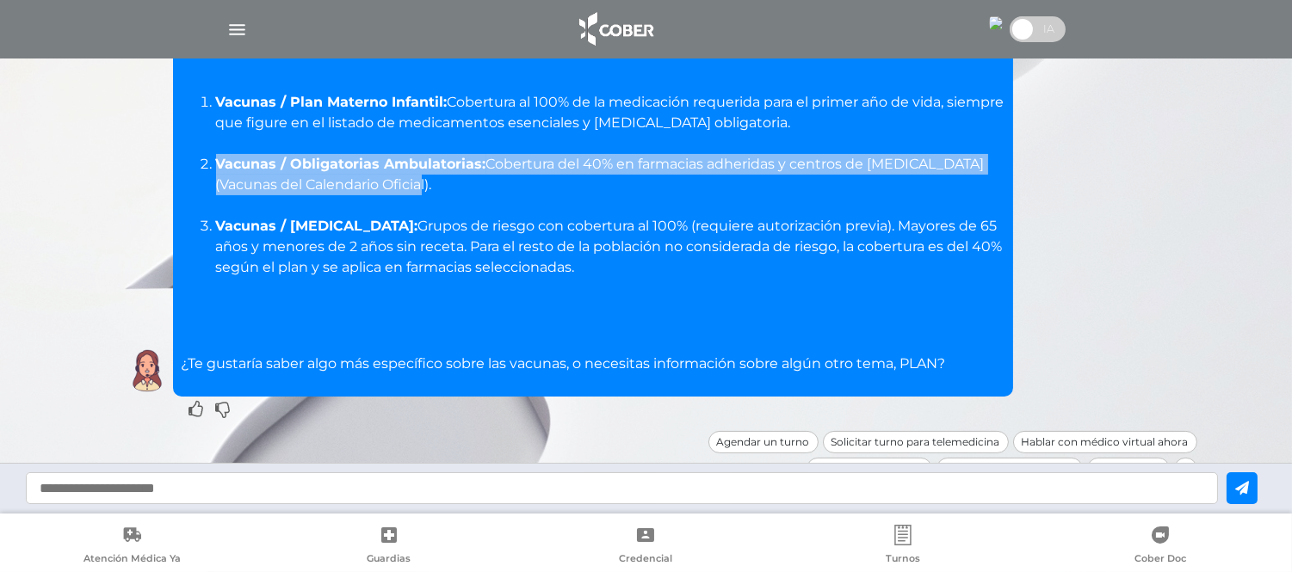
drag, startPoint x: 452, startPoint y: 187, endPoint x: 213, endPoint y: 168, distance: 240.0
click at [216, 168] on li "Vacunas / Obligatorias Ambulatorias: Cobertura del 40% en farmacias adheridas y…" at bounding box center [610, 174] width 788 height 41
copy li "Vacunas / Obligatorias Ambulatorias: Cobertura del 40% en farmacias adheridas y…"
click at [991, 19] on img at bounding box center [996, 23] width 14 height 14
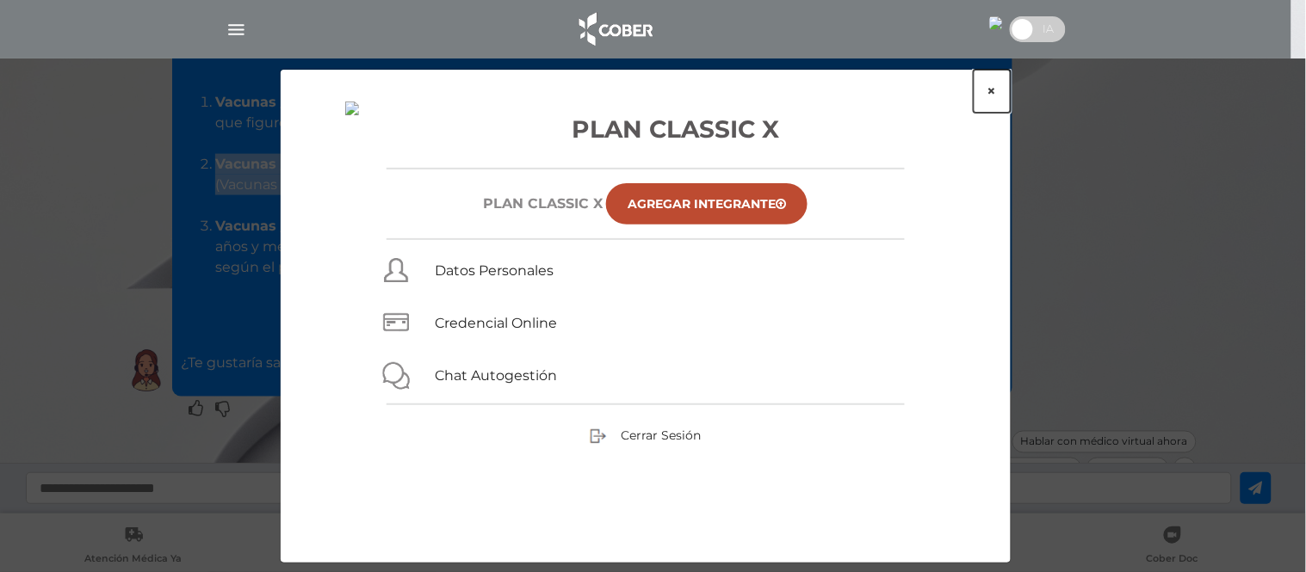
click at [988, 93] on button "×" at bounding box center [991, 91] width 37 height 43
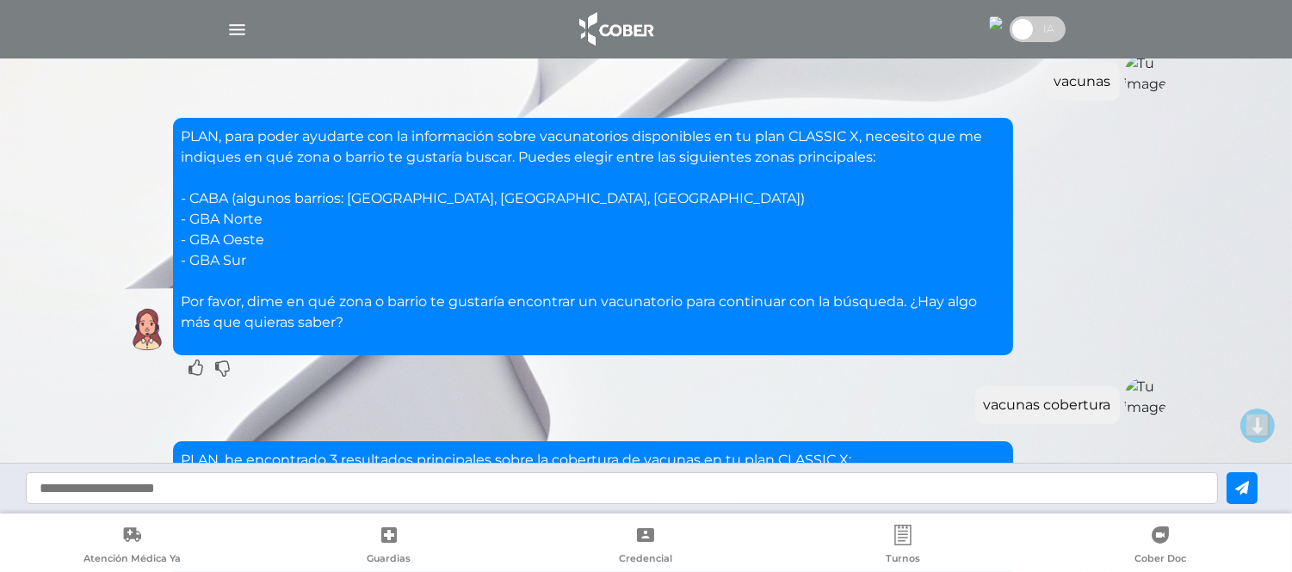
scroll to position [0, 0]
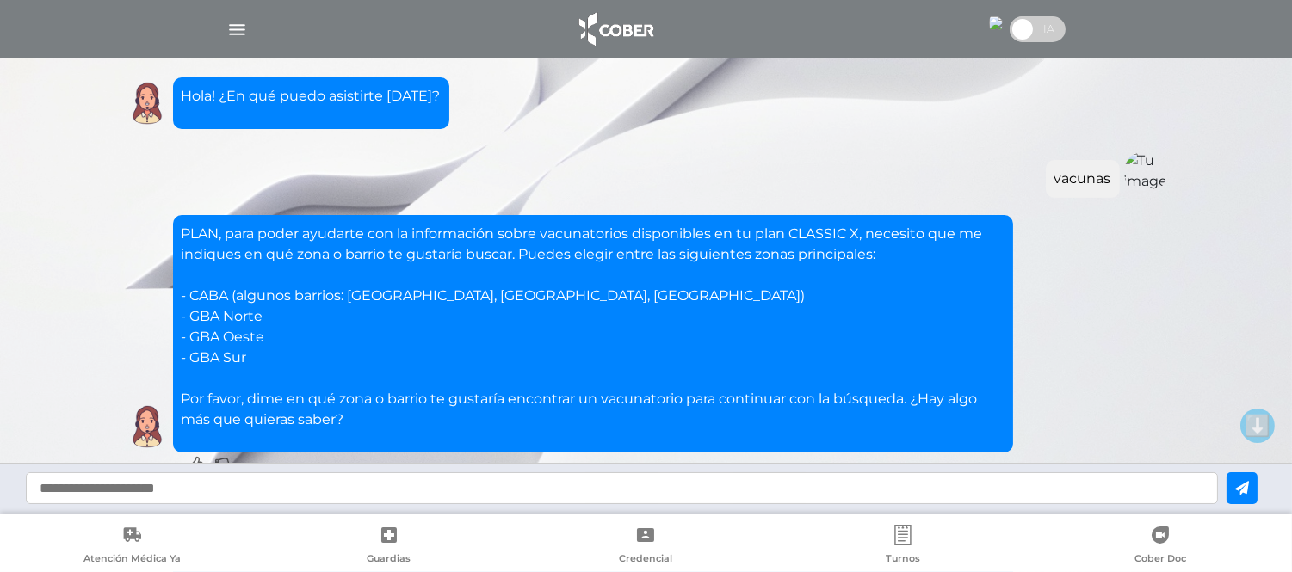
click at [646, 40] on img at bounding box center [615, 29] width 90 height 41
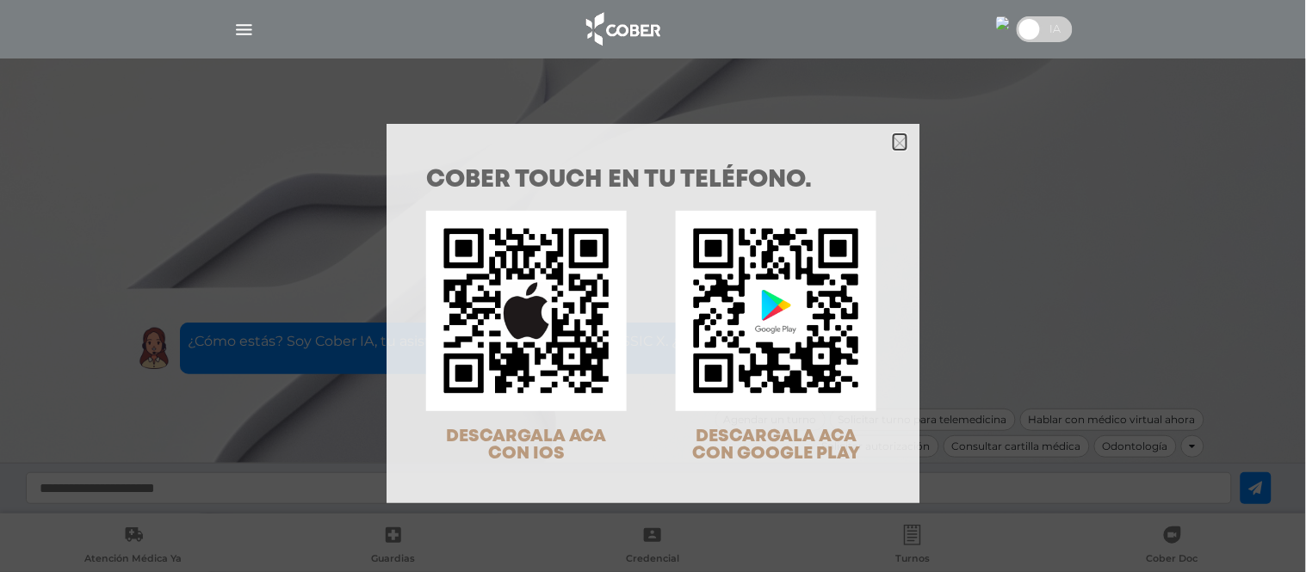
click at [893, 138] on icon "Close" at bounding box center [899, 143] width 13 height 13
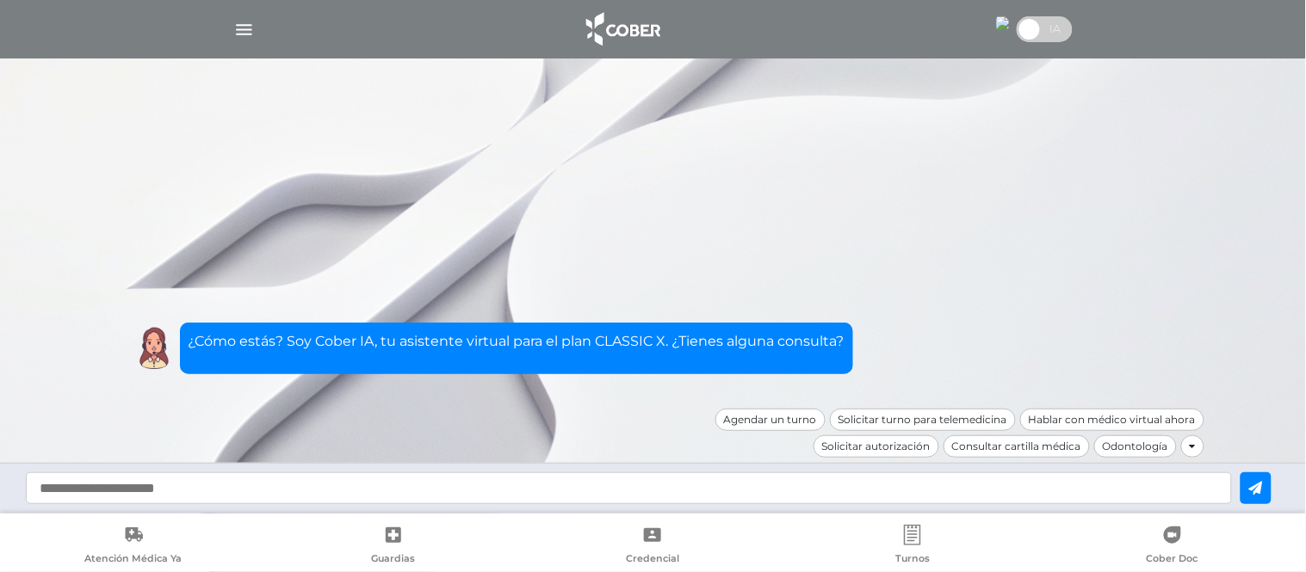
click at [444, 489] on input "text" at bounding box center [629, 489] width 1206 height 32
